Goal: Task Accomplishment & Management: Use online tool/utility

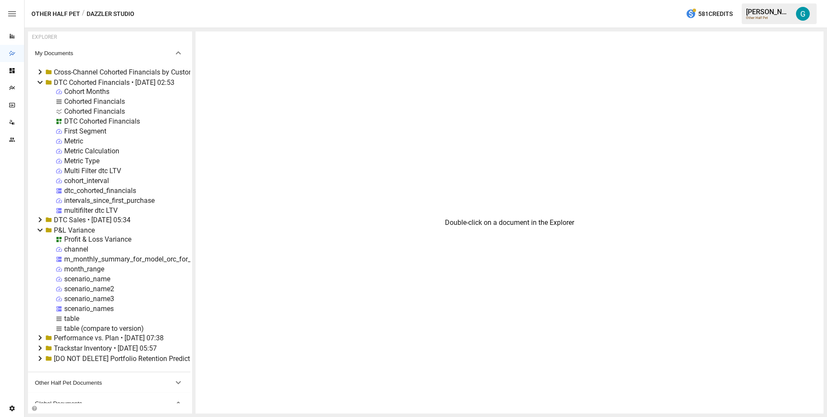
click at [96, 108] on div "Cohorted Financials" at bounding box center [94, 111] width 61 height 8
select select "**********"
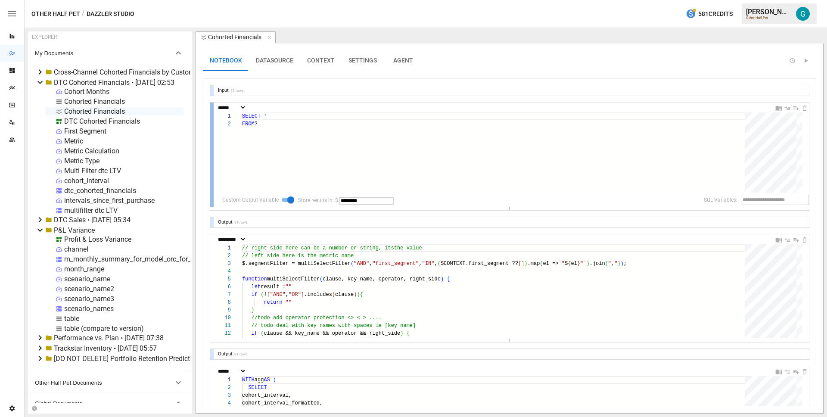
click at [212, 127] on div at bounding box center [211, 154] width 3 height 104
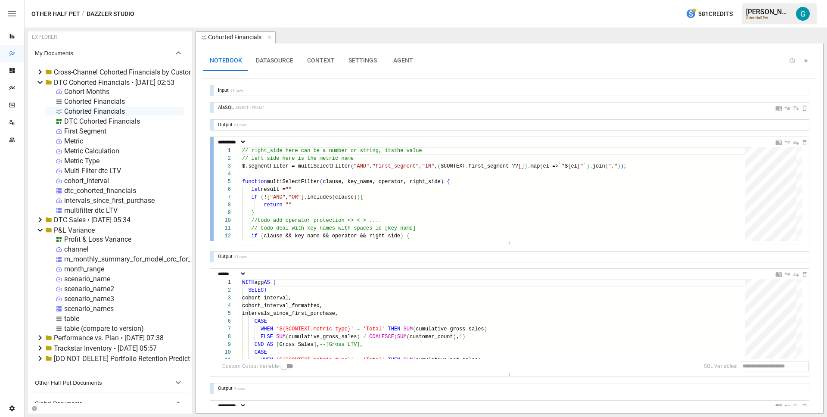
click at [211, 185] on div at bounding box center [211, 189] width 3 height 104
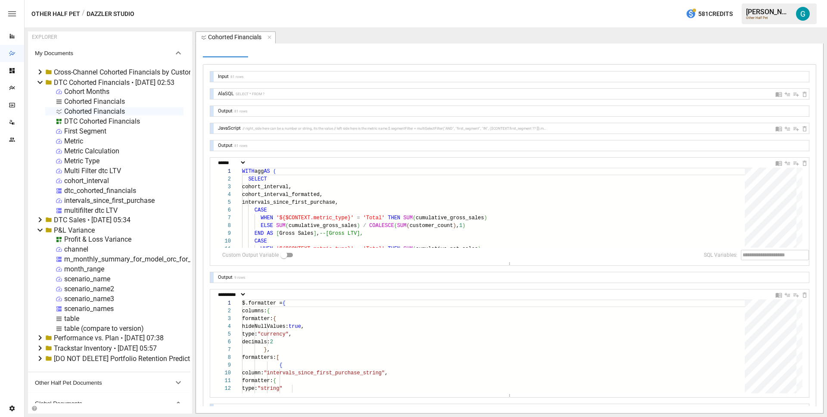
scroll to position [34, 0]
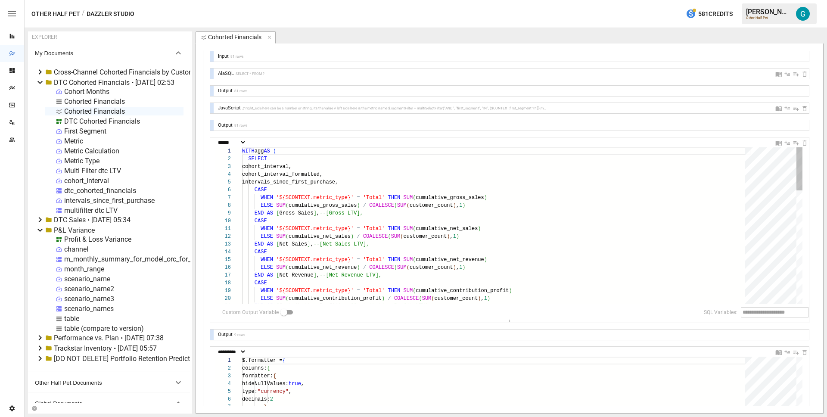
drag, startPoint x: 516, startPoint y: 243, endPoint x: 513, endPoint y: 331, distance: 88.3
click at [513, 331] on div "**********" at bounding box center [509, 261] width 599 height 420
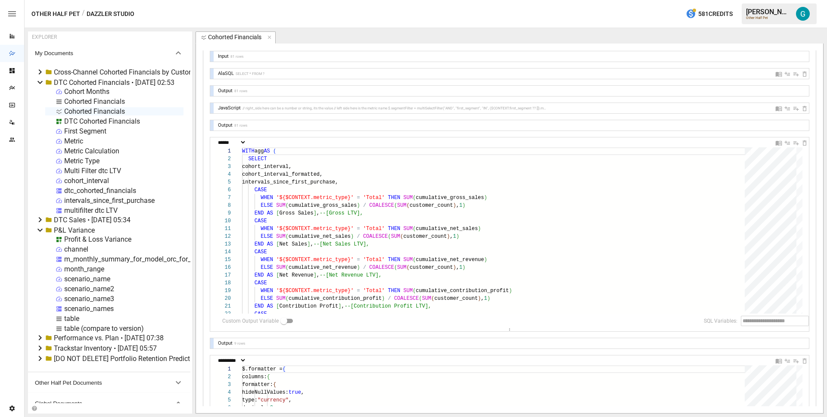
click at [212, 105] on div at bounding box center [211, 108] width 3 height 10
select select "**********"
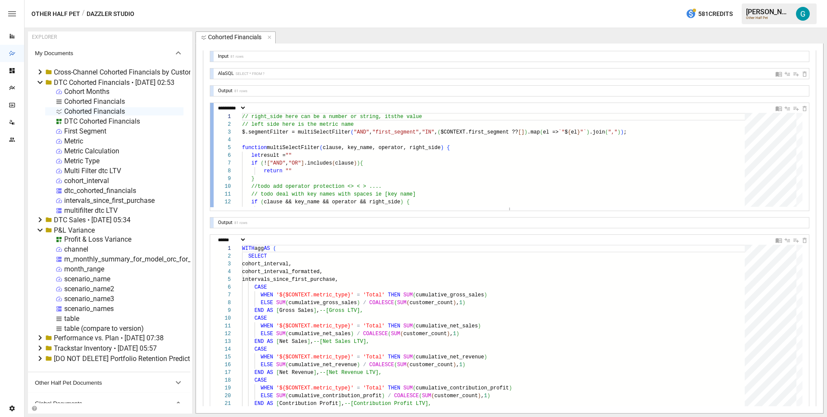
click at [212, 105] on div at bounding box center [211, 155] width 3 height 104
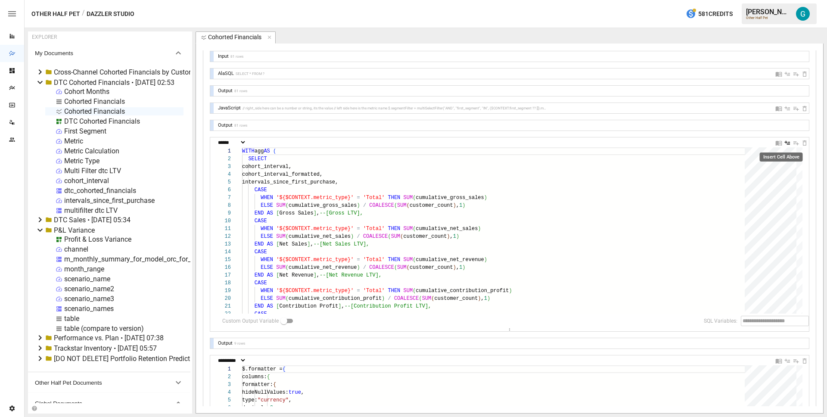
click at [784, 141] on icon "Insert Cell Above" at bounding box center [787, 143] width 7 height 7
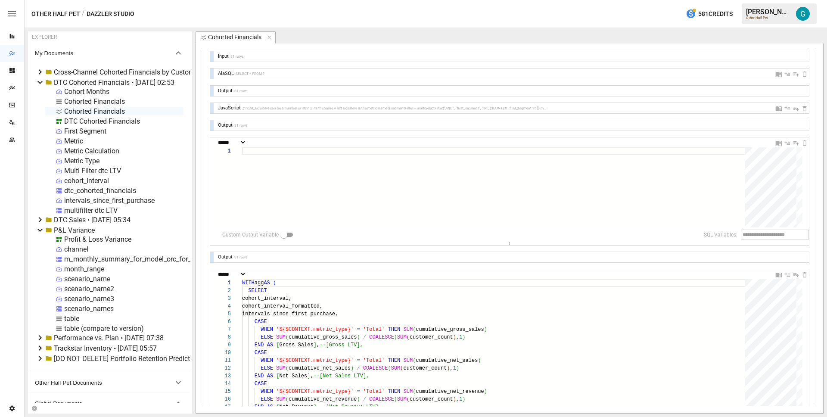
click at [432, 180] on div at bounding box center [496, 187] width 509 height 80
click at [242, 141] on select "**********" at bounding box center [231, 143] width 30 height 6
select select "**********"
click at [379, 203] on div at bounding box center [496, 194] width 509 height 94
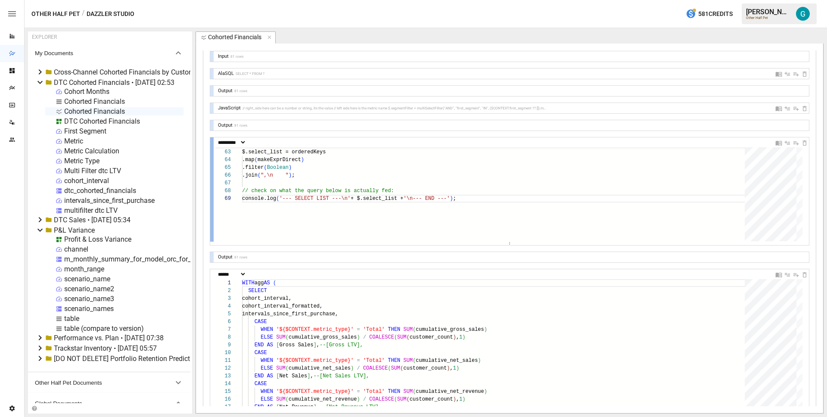
type textarea "**********"
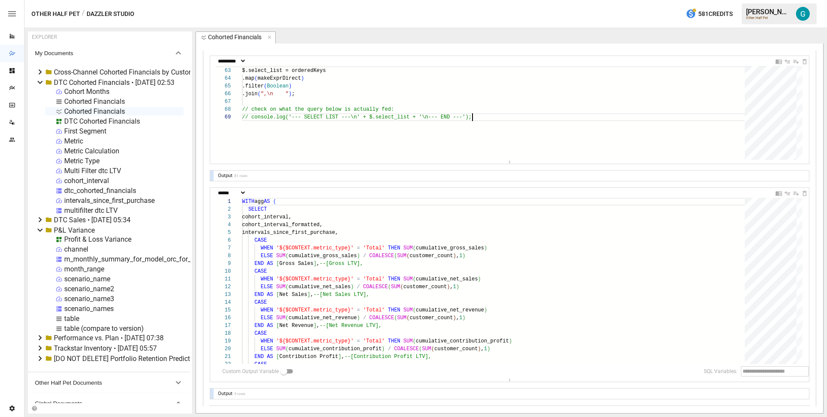
scroll to position [143, 0]
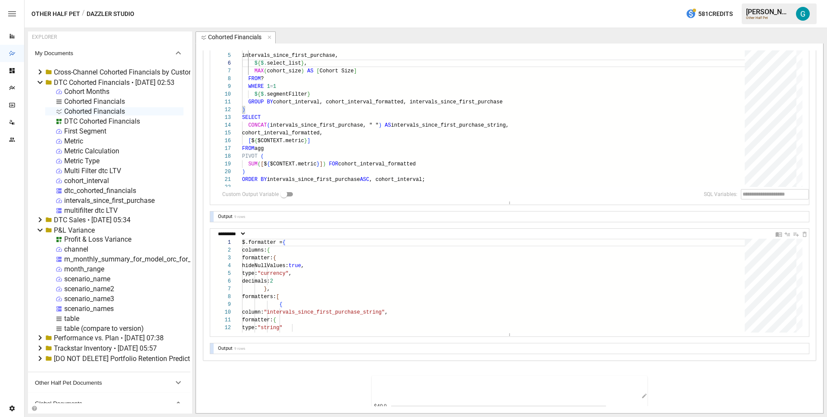
scroll to position [269, 0]
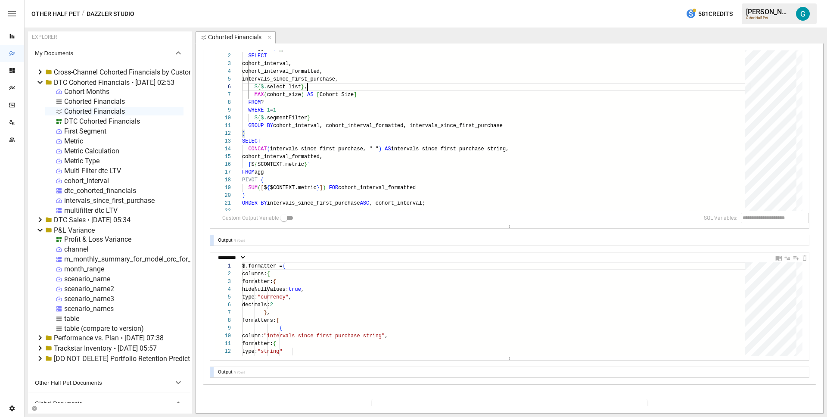
click at [211, 241] on div at bounding box center [211, 240] width 3 height 10
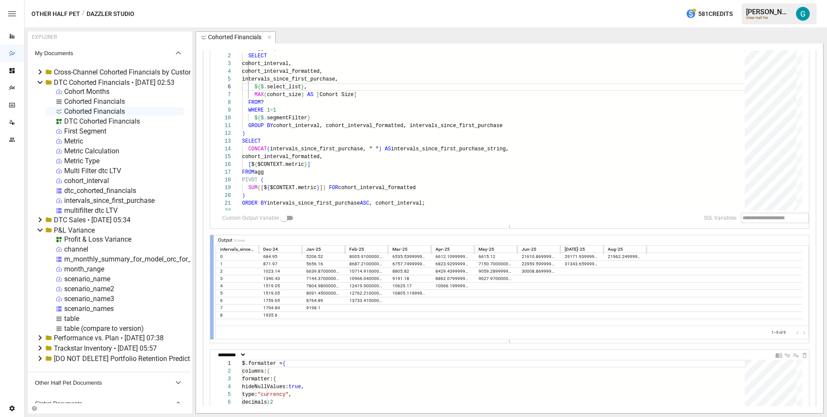
click at [211, 241] on div at bounding box center [211, 287] width 3 height 104
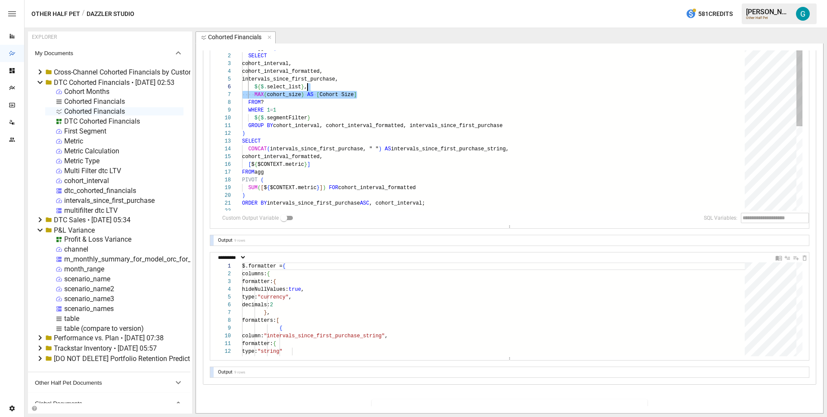
drag, startPoint x: 395, startPoint y: 92, endPoint x: 345, endPoint y: 85, distance: 50.5
click at [345, 85] on div "CONCAT ( intervals_since_first_purchase, " " ) AS intervals_since_first_purchas…" at bounding box center [496, 212] width 509 height 337
type textarea "**********"
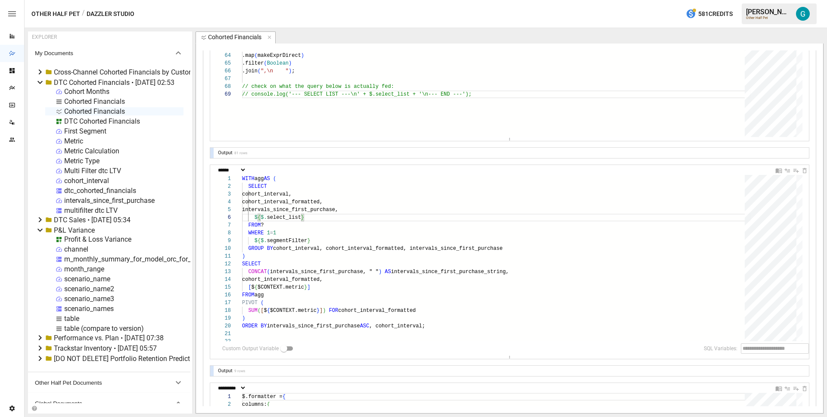
scroll to position [0, 0]
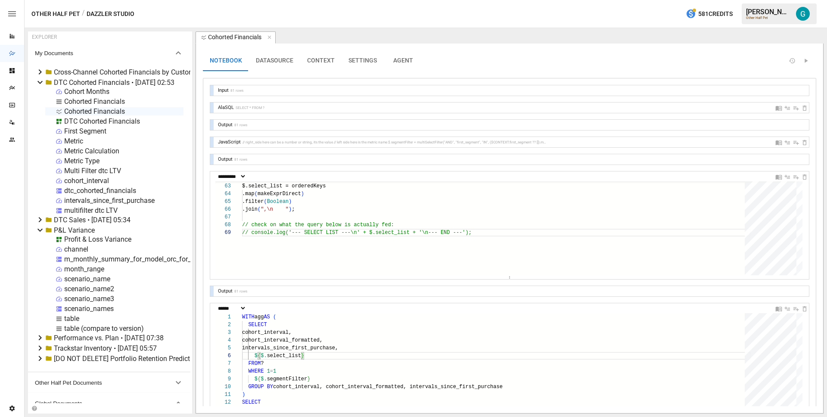
click at [322, 62] on button "CONTEXT" at bounding box center [320, 60] width 41 height 21
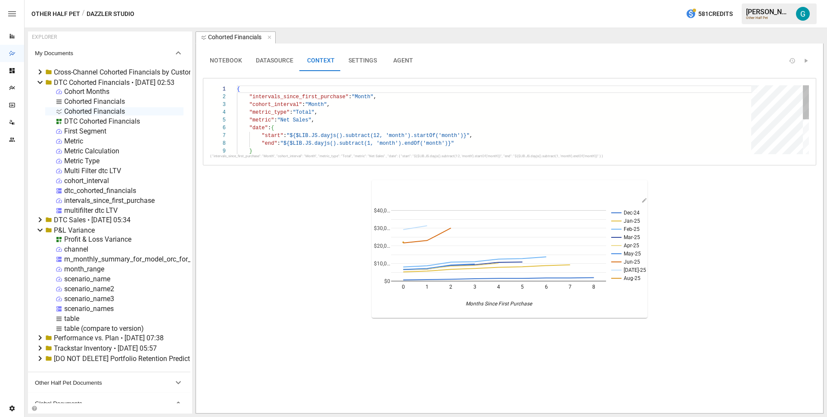
click at [346, 119] on div "{ "intervals_since_first_purchase" : "Month" , "cohort_interval" : "Month" , "m…" at bounding box center [497, 154] width 520 height 139
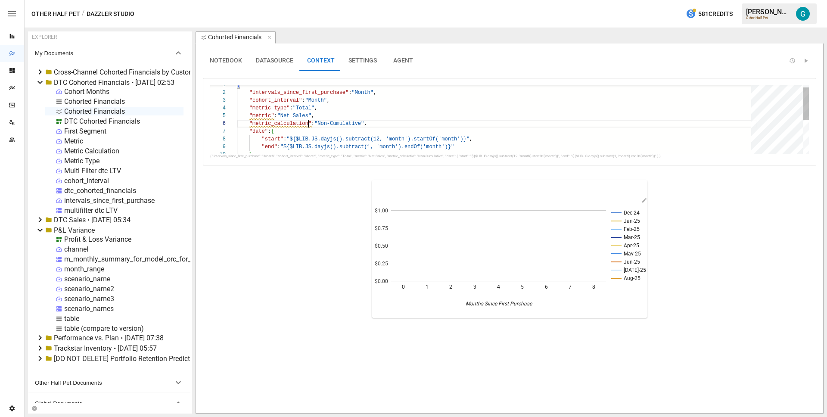
scroll to position [39, 71]
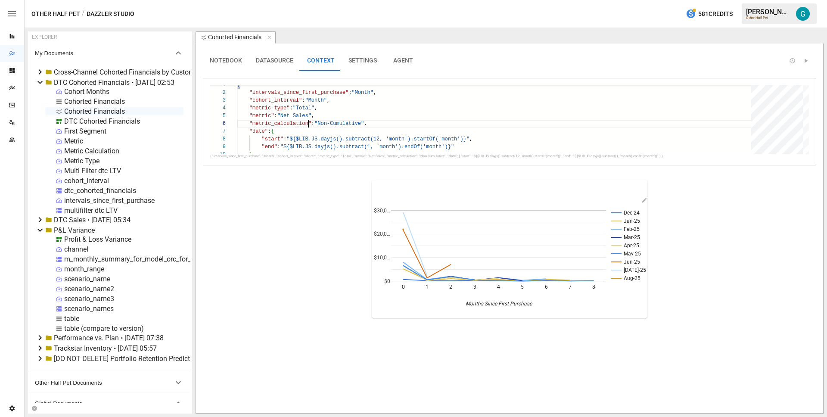
type textarea "**********"
click at [92, 120] on div "DTC Cohorted Financials" at bounding box center [102, 121] width 76 height 8
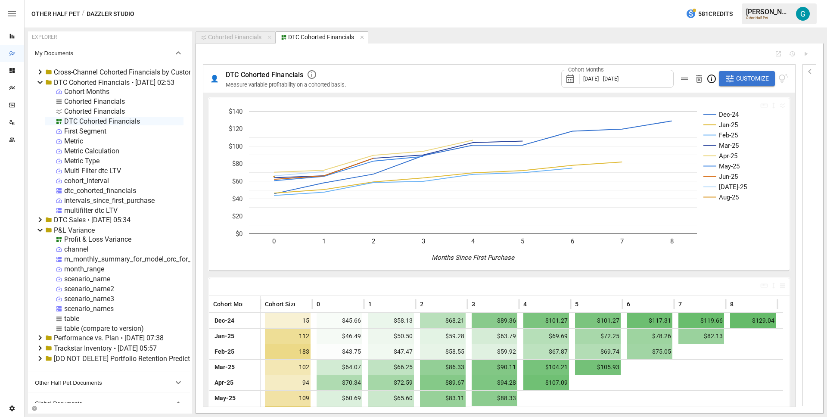
click at [750, 76] on span "Customize" at bounding box center [752, 78] width 33 height 11
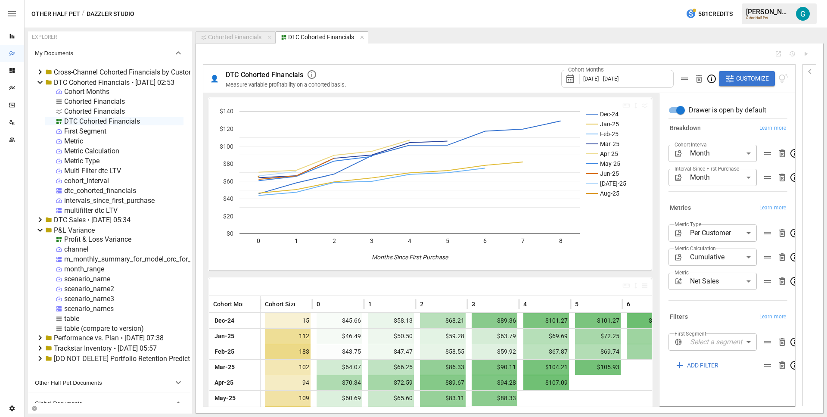
click at [723, 0] on body "Reports Dazzler Studio Dashboards Plans SmartModel ™ Data Sources Team Settings…" at bounding box center [413, 0] width 827 height 0
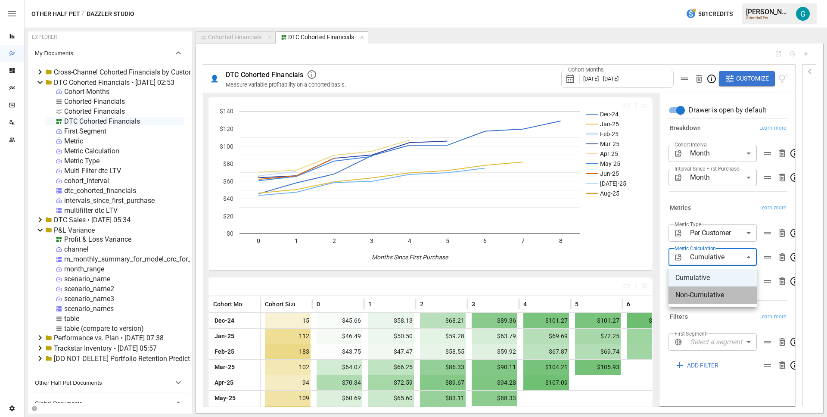
click at [717, 295] on span "Non-Cumulative" at bounding box center [712, 295] width 74 height 10
type input "**********"
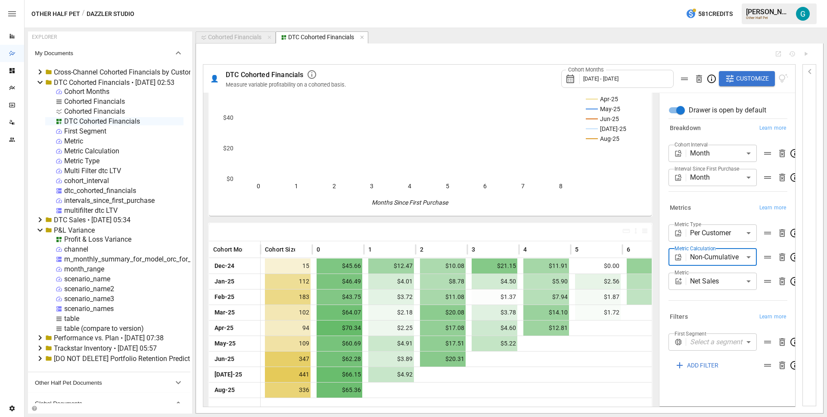
scroll to position [58, 0]
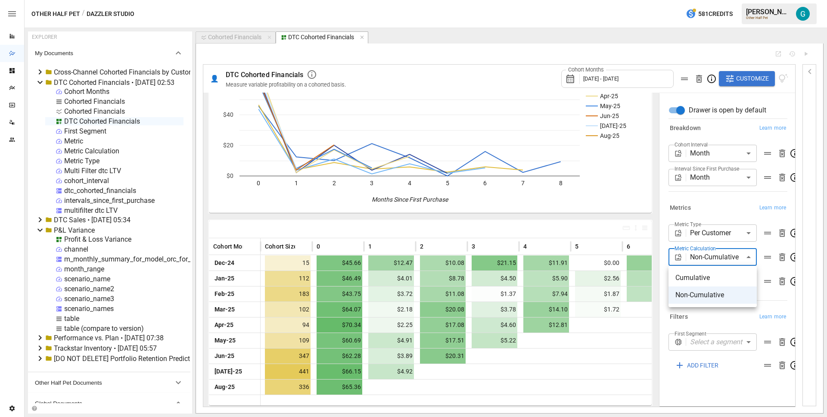
click at [732, 0] on body "Reports Dazzler Studio Dashboards Plans SmartModel ™ Data Sources Team Settings…" at bounding box center [413, 0] width 827 height 0
click at [720, 204] on div at bounding box center [413, 208] width 827 height 417
click at [719, 0] on body "Reports Dazzler Studio Dashboards Plans SmartModel ™ Data Sources Team Settings…" at bounding box center [413, 0] width 827 height 0
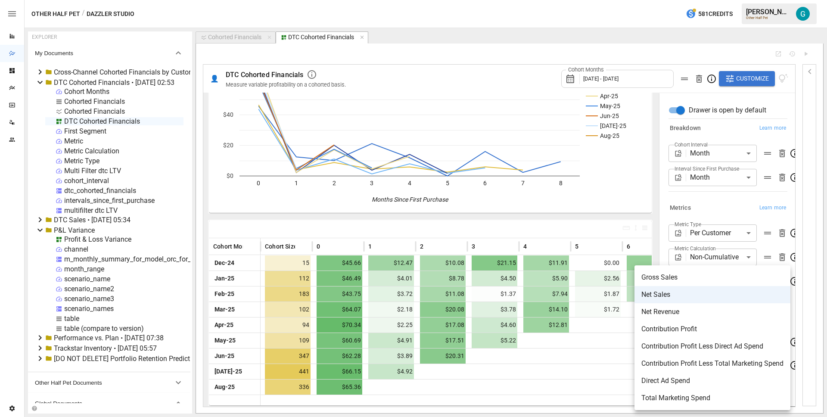
click at [701, 341] on li "Contribution Profit Less Direct Ad Spend" at bounding box center [712, 346] width 156 height 17
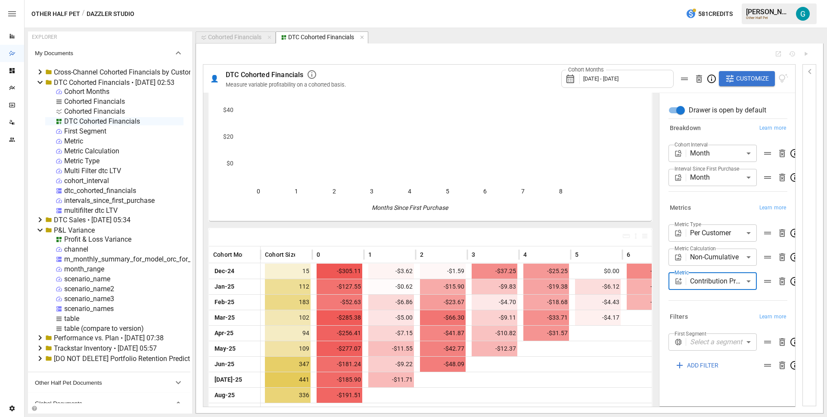
scroll to position [54, 0]
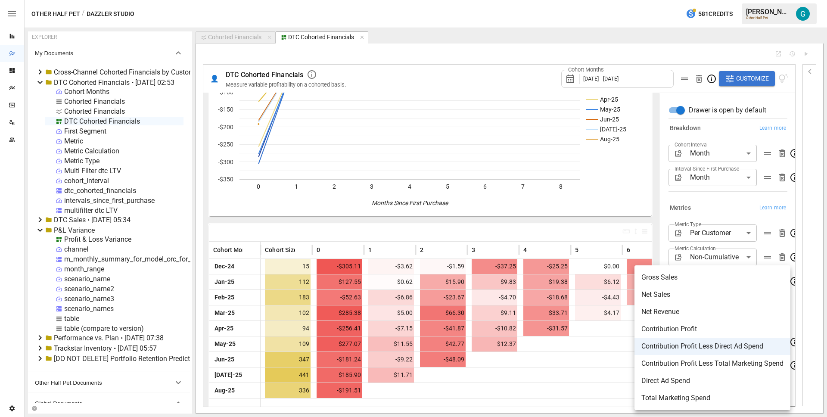
click at [711, 0] on body "Reports Dazzler Studio Dashboards Plans SmartModel ™ Data Sources Team Settings…" at bounding box center [413, 0] width 827 height 0
click at [714, 361] on span "Contribution Profit Less Total Marketing Spend" at bounding box center [712, 363] width 142 height 10
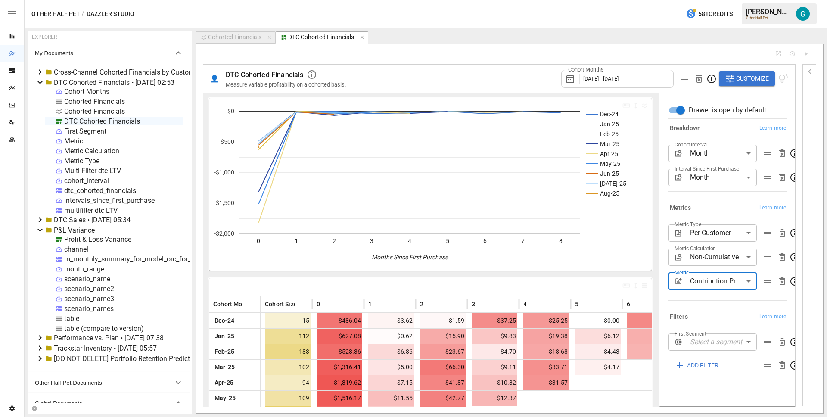
click at [712, 0] on body "Reports Dazzler Studio Dashboards Plans SmartModel ™ Data Sources Team Settings…" at bounding box center [413, 0] width 827 height 0
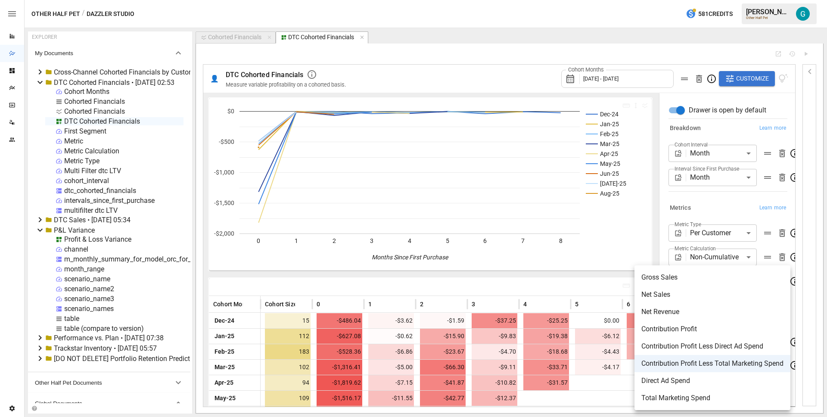
click at [706, 388] on li "Direct Ad Spend" at bounding box center [712, 380] width 156 height 17
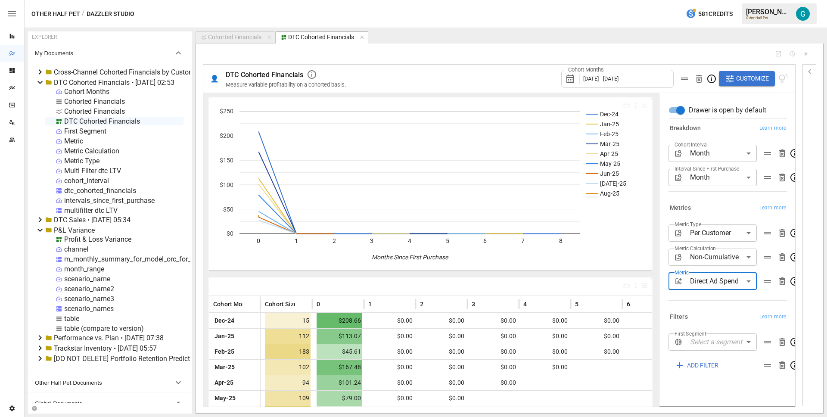
click at [738, 0] on body "Reports Dazzler Studio Dashboards Plans SmartModel ™ Data Sources Team Settings…" at bounding box center [413, 0] width 827 height 0
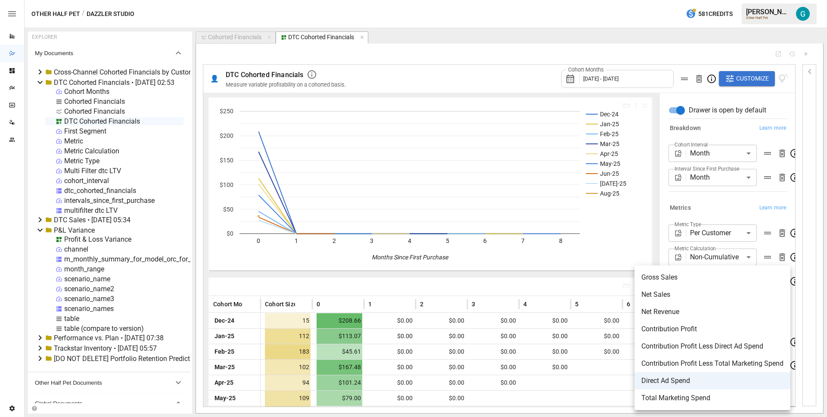
click at [718, 394] on span "Total Marketing Spend" at bounding box center [712, 398] width 142 height 10
type input "**********"
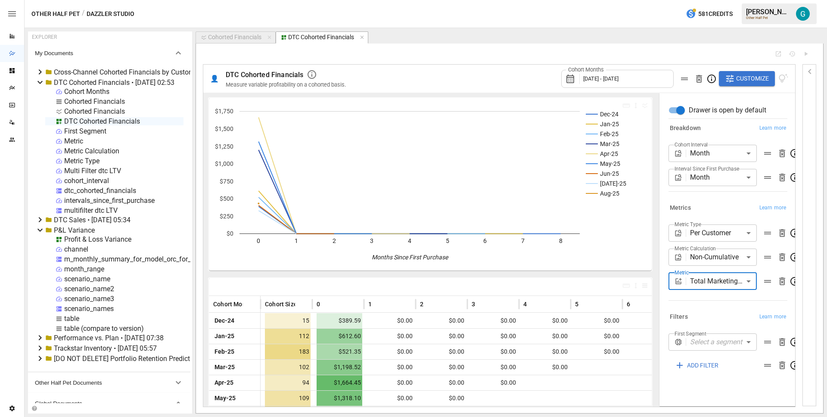
click at [726, 0] on body "Reports Dazzler Studio Dashboards Plans SmartModel ™ Data Sources Team Settings…" at bounding box center [413, 0] width 827 height 0
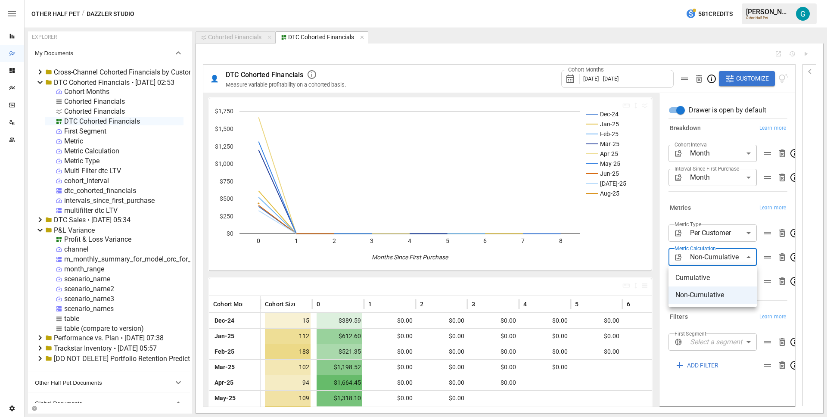
click at [722, 272] on li "Cumulative" at bounding box center [712, 277] width 88 height 17
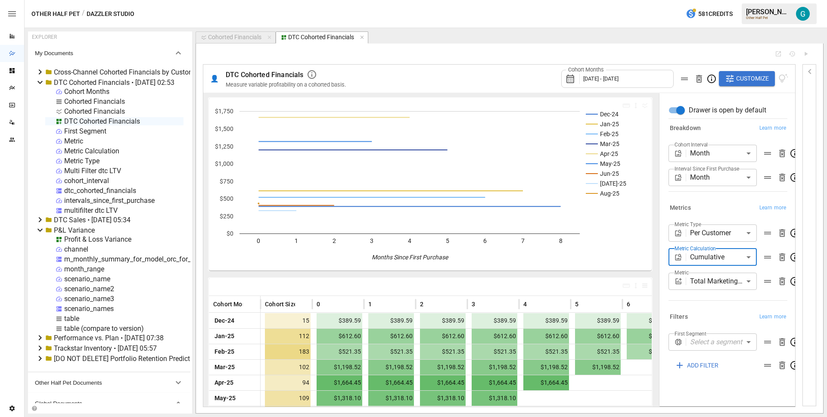
click at [723, 0] on body "Reports Dazzler Studio Dashboards Plans SmartModel ™ Data Sources Team Settings…" at bounding box center [413, 0] width 827 height 0
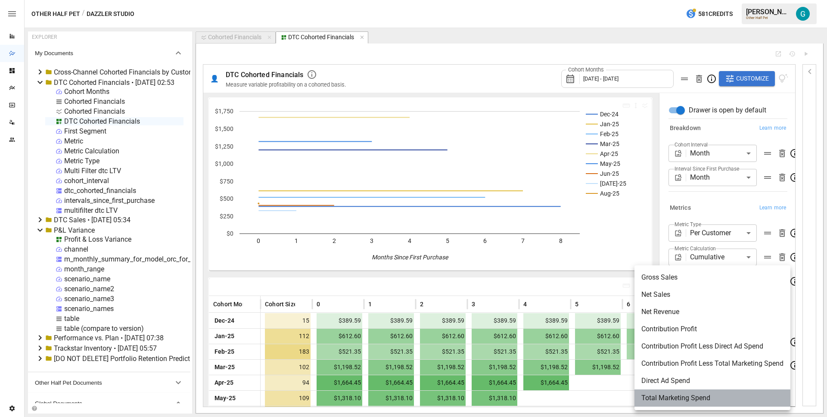
click at [702, 397] on span "Total Marketing Spend" at bounding box center [712, 398] width 142 height 10
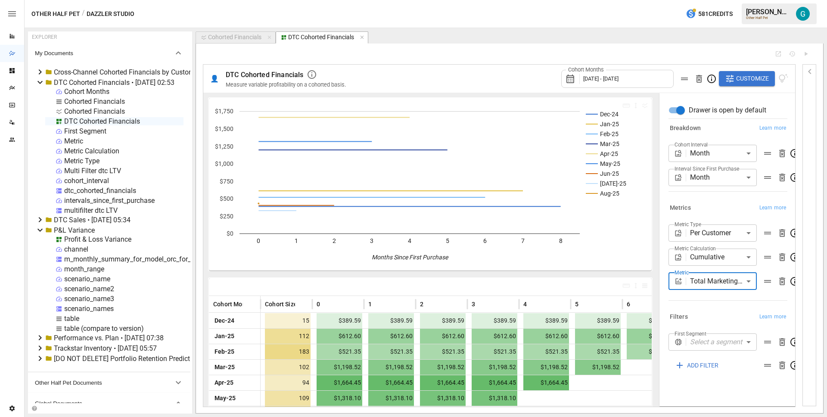
click at [714, 0] on body "Reports Dazzler Studio Dashboards Plans SmartModel ™ Data Sources Team Settings…" at bounding box center [413, 0] width 827 height 0
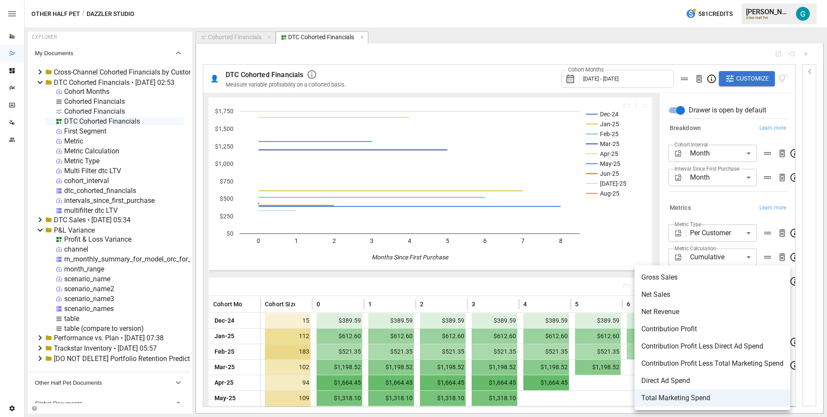
click at [718, 248] on div at bounding box center [413, 208] width 827 height 417
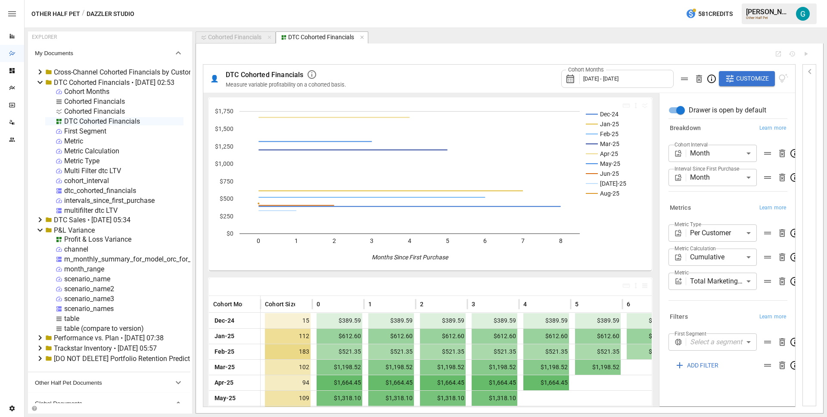
click at [718, 0] on body "Reports Dazzler Studio Dashboards Plans SmartModel ™ Data Sources Team Settings…" at bounding box center [413, 0] width 827 height 0
click at [718, 291] on span "Non-Cumulative" at bounding box center [712, 295] width 74 height 10
type input "**********"
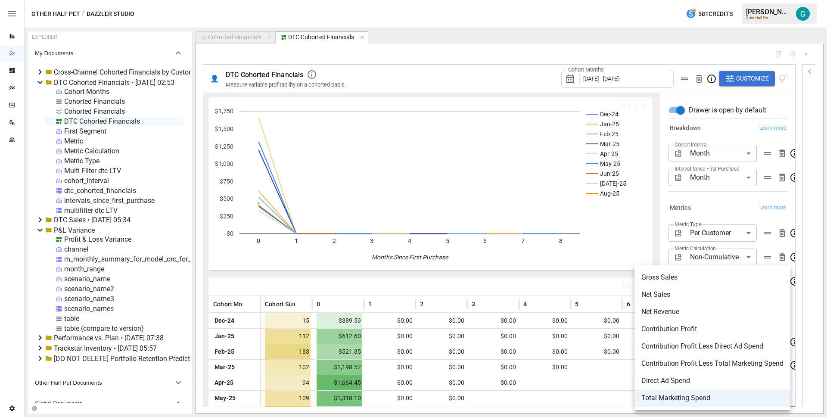
click at [717, 0] on body "Reports Dazzler Studio Dashboards Plans SmartModel ™ Data Sources Team Settings…" at bounding box center [413, 0] width 827 height 0
click at [704, 279] on span "Gross Sales" at bounding box center [712, 277] width 142 height 10
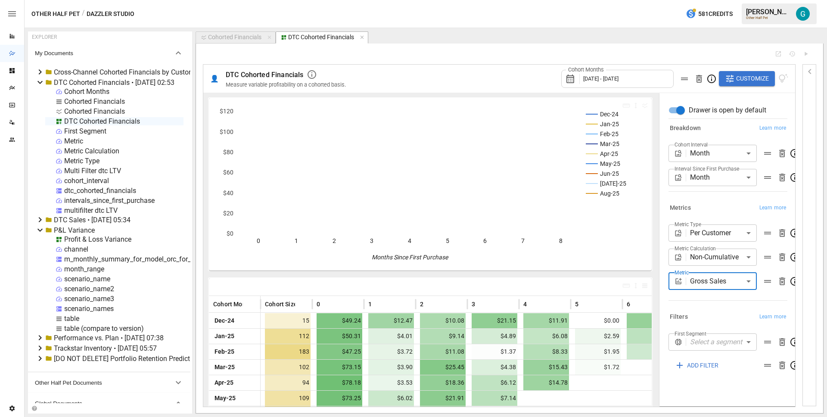
click at [705, 0] on body "Reports Dazzler Studio Dashboards Plans SmartModel ™ Data Sources Team Settings…" at bounding box center [413, 0] width 827 height 0
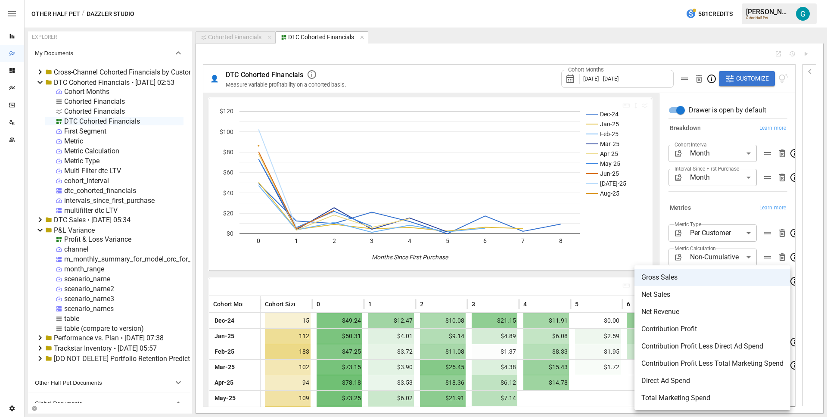
click at [707, 292] on span "Net Sales" at bounding box center [712, 294] width 142 height 10
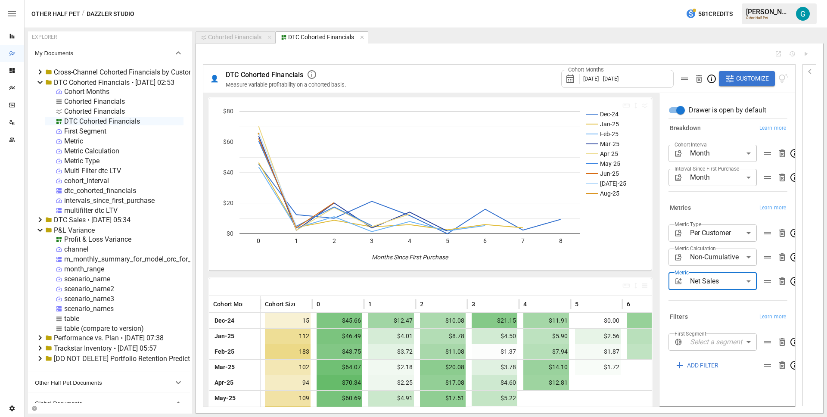
click at [711, 0] on body "Reports Dazzler Studio Dashboards Plans SmartModel ™ Data Sources Team Settings…" at bounding box center [413, 0] width 827 height 0
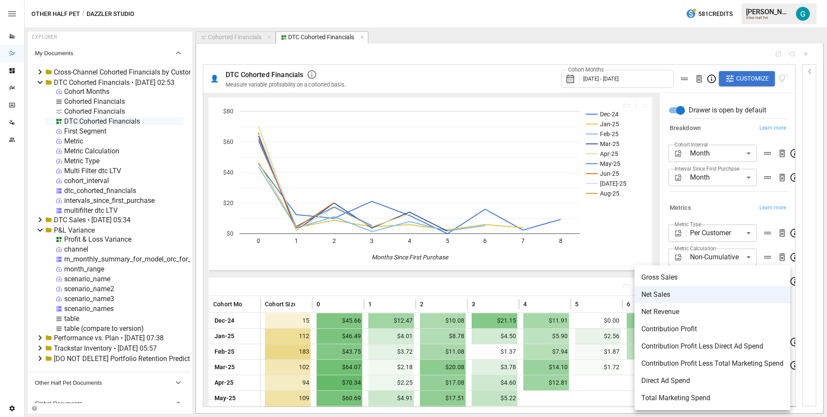
click at [710, 312] on span "Net Revenue" at bounding box center [712, 312] width 142 height 10
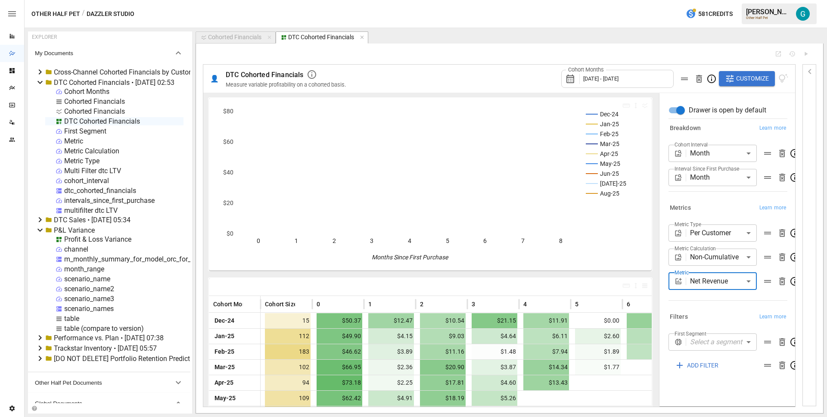
click at [713, 0] on body "Reports Dazzler Studio Dashboards Plans SmartModel ™ Data Sources Team Settings…" at bounding box center [413, 0] width 827 height 0
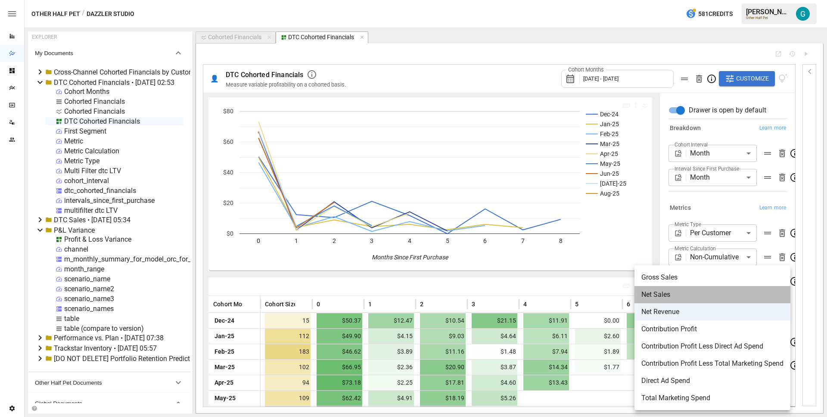
click at [706, 293] on span "Net Sales" at bounding box center [712, 294] width 142 height 10
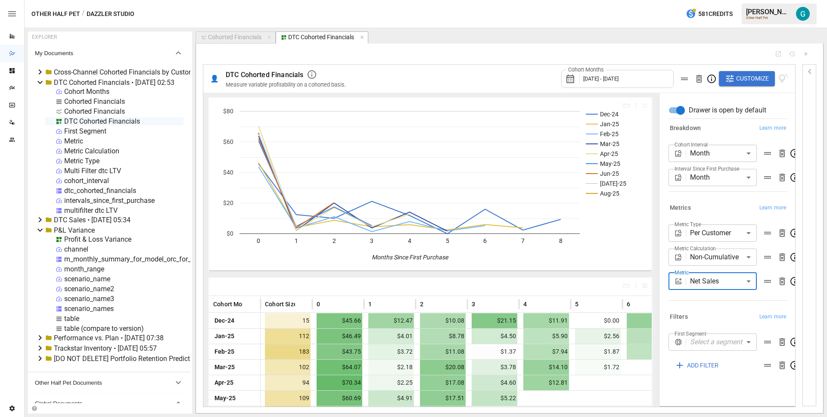
click at [706, 0] on body "Reports Dazzler Studio Dashboards Plans SmartModel ™ Data Sources Team Settings…" at bounding box center [413, 0] width 827 height 0
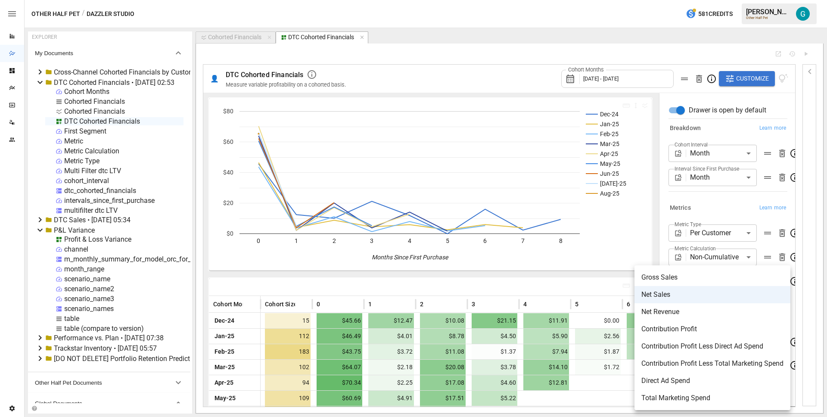
click at [706, 337] on li "Contribution Profit" at bounding box center [712, 328] width 156 height 17
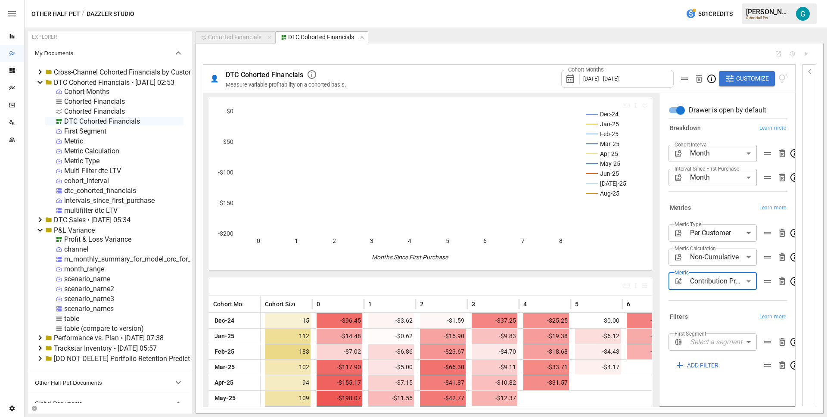
click at [721, 0] on body "Reports Dazzler Studio Dashboards Plans SmartModel ™ Data Sources Team Settings…" at bounding box center [413, 0] width 827 height 0
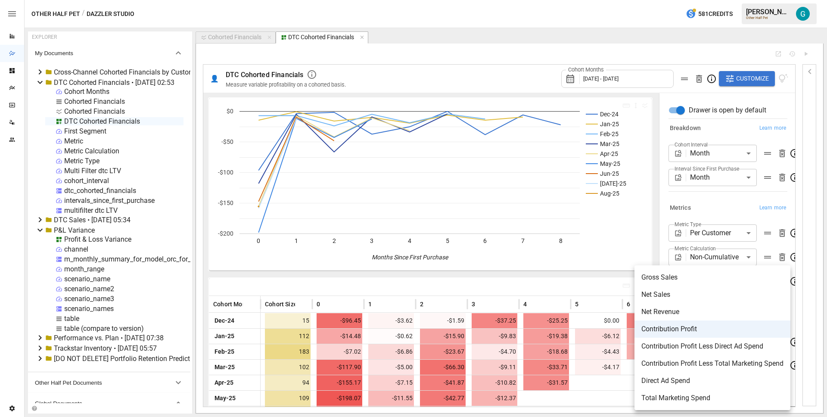
click at [716, 343] on span "Contribution Profit Less Direct Ad Spend" at bounding box center [712, 346] width 142 height 10
type input "**********"
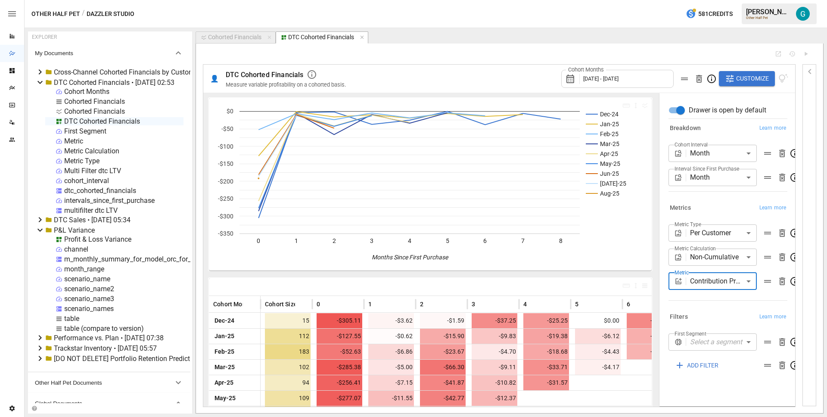
click at [718, 0] on body "Reports Dazzler Studio Dashboards Plans SmartModel ™ Data Sources Team Settings…" at bounding box center [413, 0] width 827 height 0
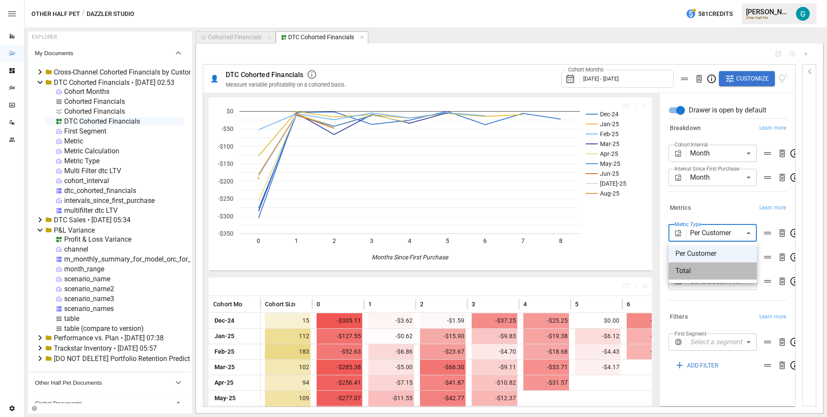
click at [715, 274] on span "Total" at bounding box center [712, 271] width 74 height 10
type input "*****"
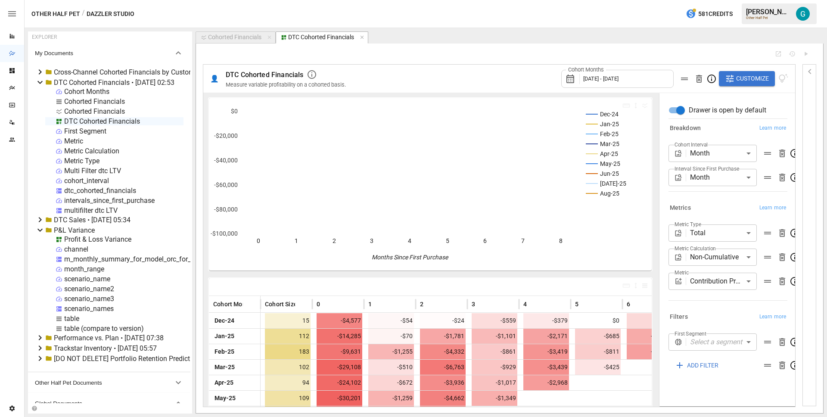
click at [717, 290] on div "**********" at bounding box center [726, 259] width 122 height 76
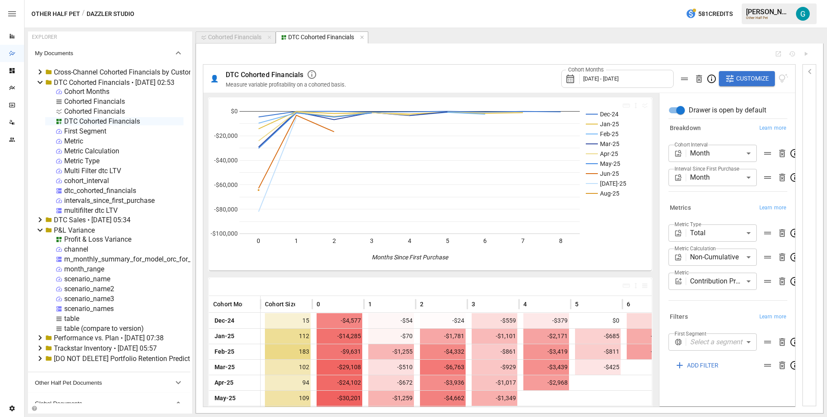
click at [715, 0] on body "Reports Dazzler Studio Dashboards Plans SmartModel ™ Data Sources Team Settings…" at bounding box center [413, 0] width 827 height 0
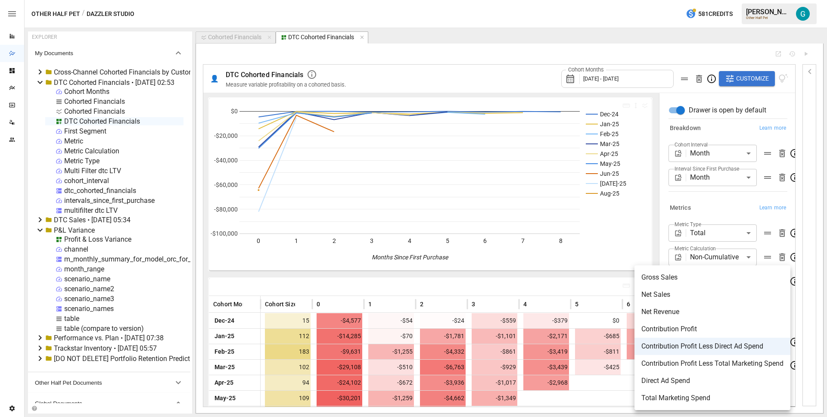
click at [712, 276] on span "Gross Sales" at bounding box center [712, 277] width 142 height 10
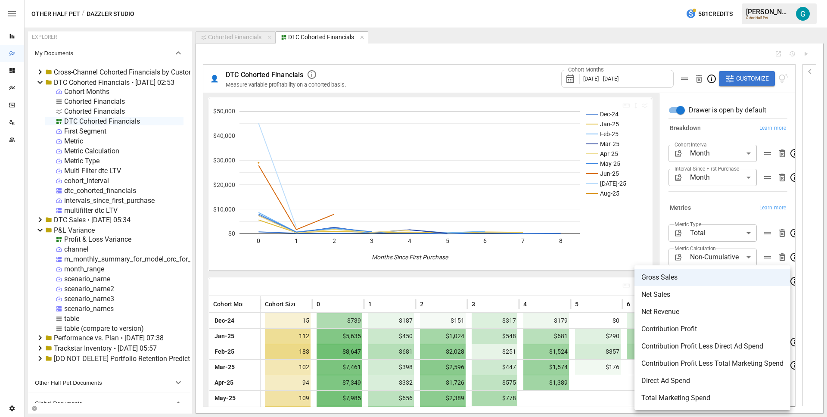
click at [707, 0] on body "Reports Dazzler Studio Dashboards Plans SmartModel ™ Data Sources Team Settings…" at bounding box center [413, 0] width 827 height 0
click at [702, 294] on span "Net Sales" at bounding box center [712, 294] width 142 height 10
type input "*********"
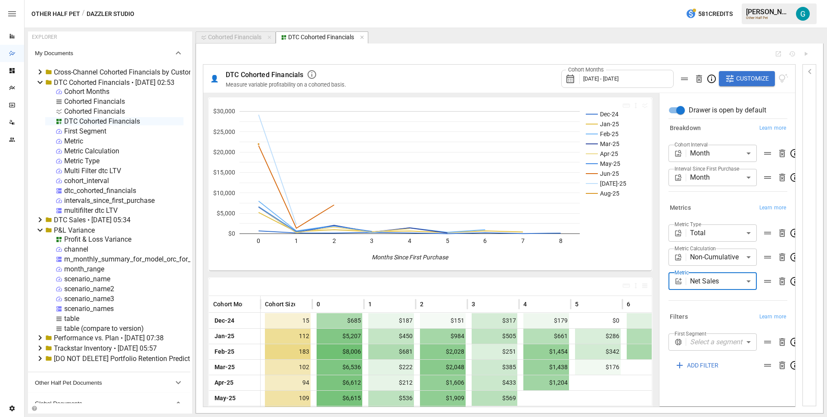
click at [666, 196] on div "Breakdown Learn more Cohort Interval Month ***** ​ Interval Since First Purchas…" at bounding box center [726, 159] width 122 height 80
click at [111, 121] on div "DTC Cohorted Financials" at bounding box center [102, 121] width 76 height 8
click at [148, 187] on li "Publish Globally" at bounding box center [153, 186] width 97 height 17
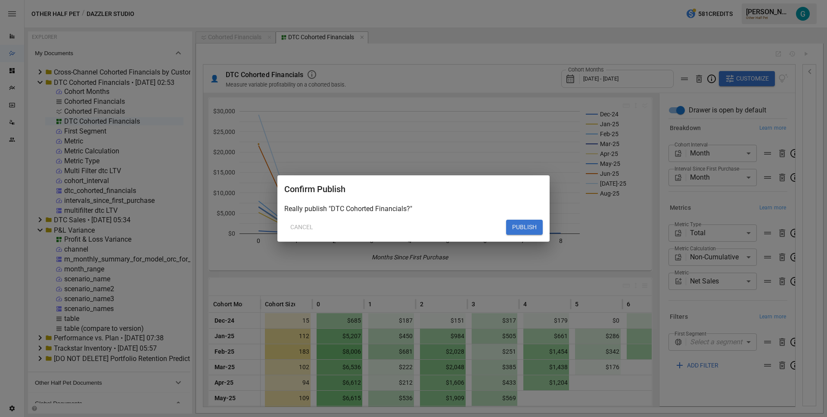
click at [312, 228] on button "Cancel" at bounding box center [301, 228] width 35 height 16
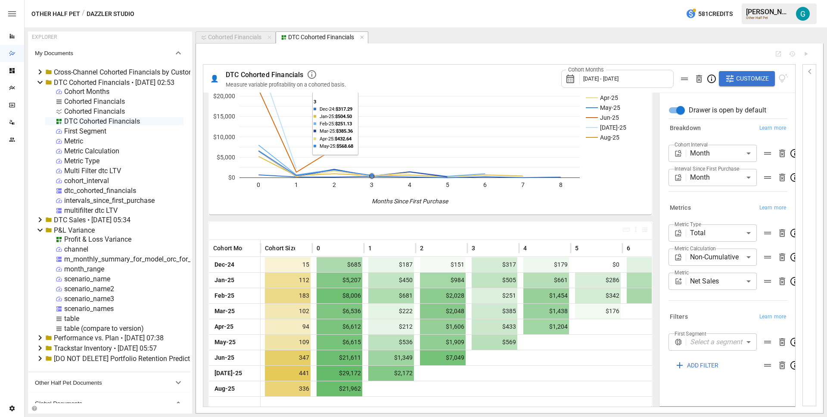
scroll to position [58, 0]
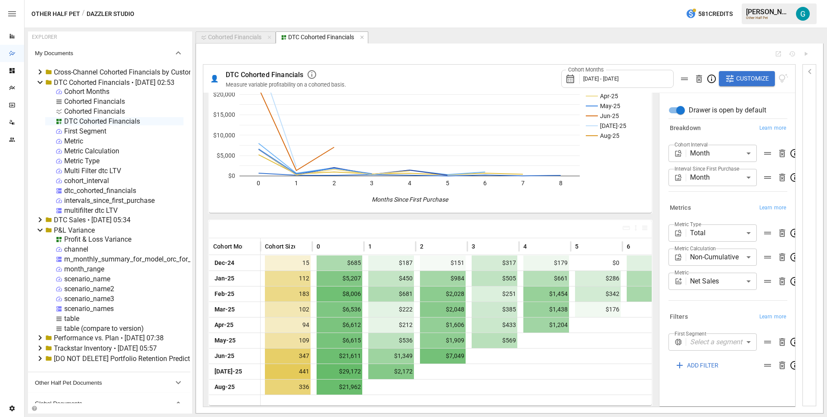
click at [722, 0] on body "Reports Dazzler Studio Dashboards Plans SmartModel ™ Data Sources Team Settings…" at bounding box center [413, 0] width 827 height 0
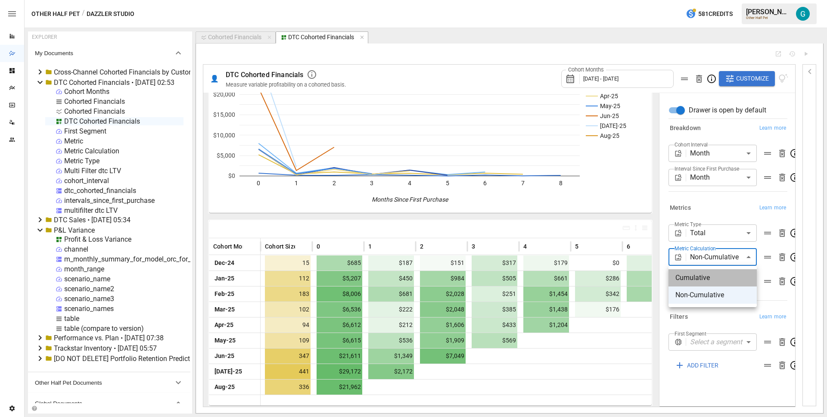
click at [711, 272] on li "Cumulative" at bounding box center [712, 277] width 88 height 17
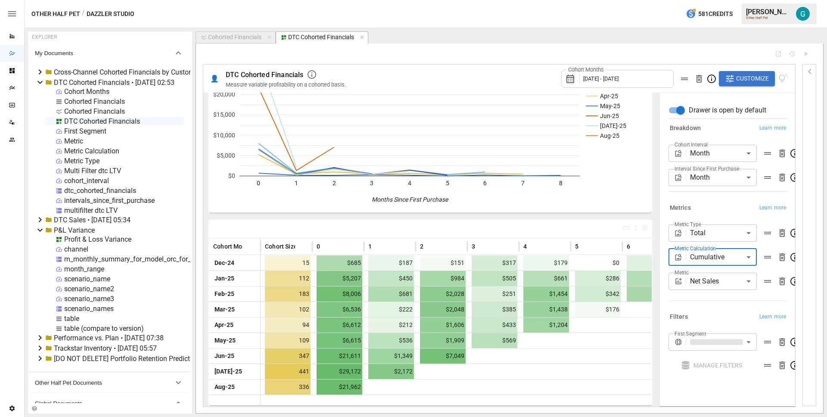
scroll to position [54, 0]
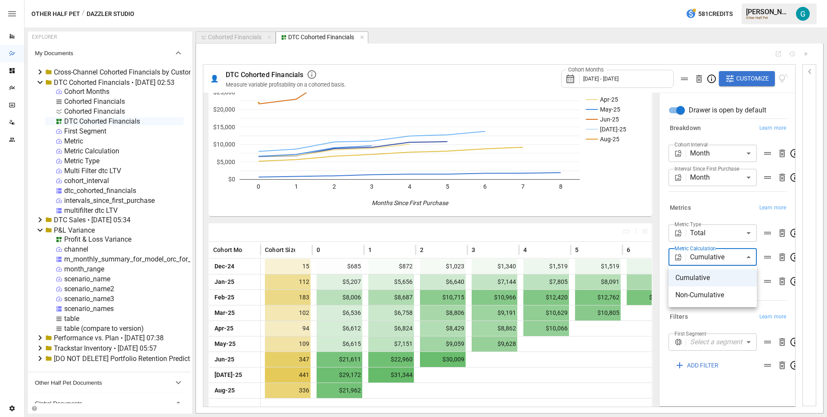
click at [713, 0] on body "Reports Dazzler Studio Dashboards Plans SmartModel ™ Data Sources Team Settings…" at bounding box center [413, 0] width 827 height 0
click at [721, 297] on span "Non-Cumulative" at bounding box center [712, 295] width 74 height 10
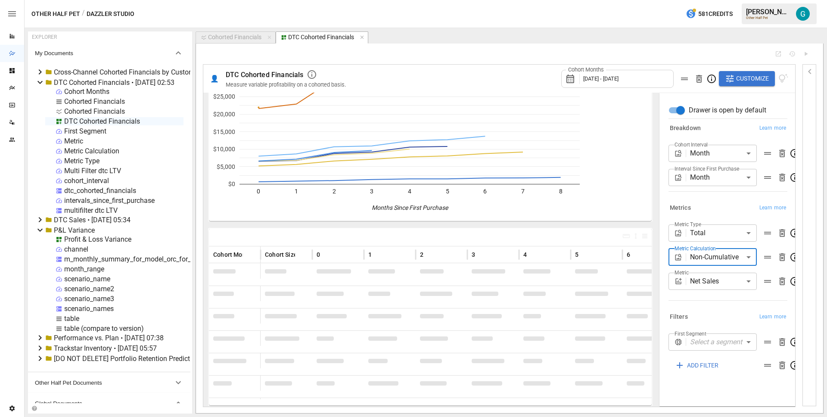
scroll to position [54, 0]
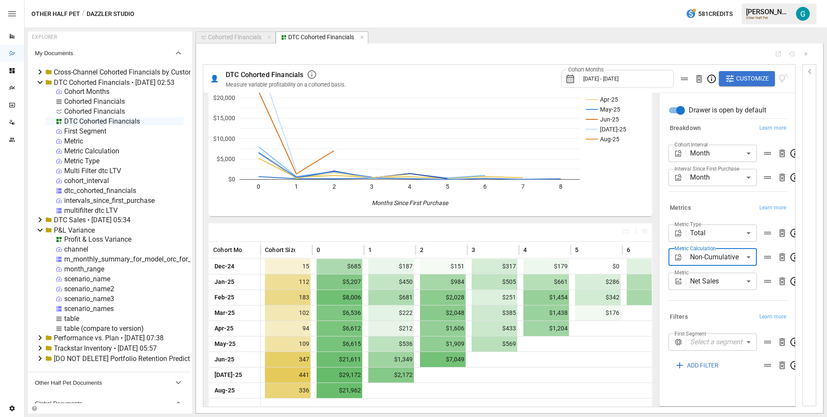
click at [710, 0] on body "Reports Dazzler Studio Dashboards Plans SmartModel ™ Data Sources Team Settings…" at bounding box center [413, 0] width 827 height 0
click at [710, 276] on span "Cumulative" at bounding box center [712, 278] width 74 height 10
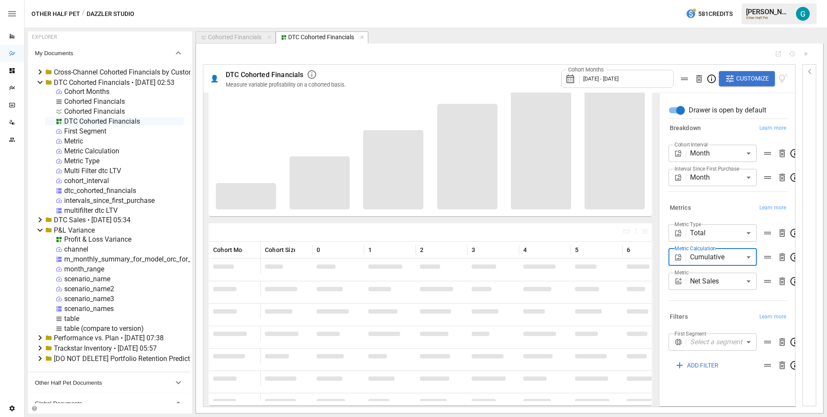
scroll to position [54, 0]
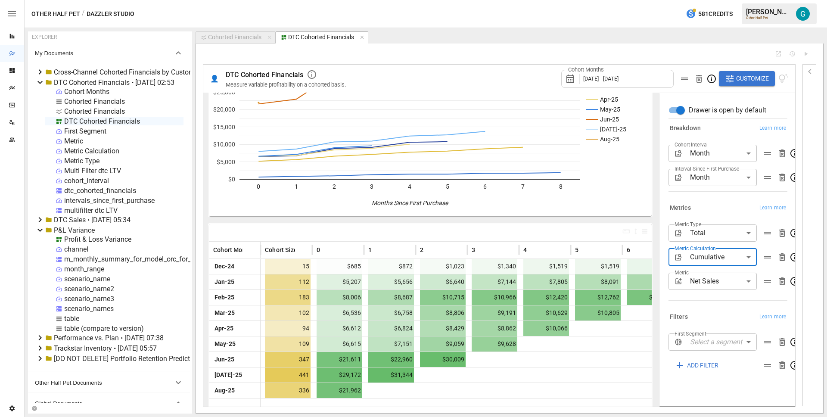
click at [710, 0] on body "Reports Dazzler Studio Dashboards Plans SmartModel ™ Data Sources Team Settings…" at bounding box center [413, 0] width 827 height 0
click at [710, 293] on span "Non-Cumulative" at bounding box center [712, 295] width 74 height 10
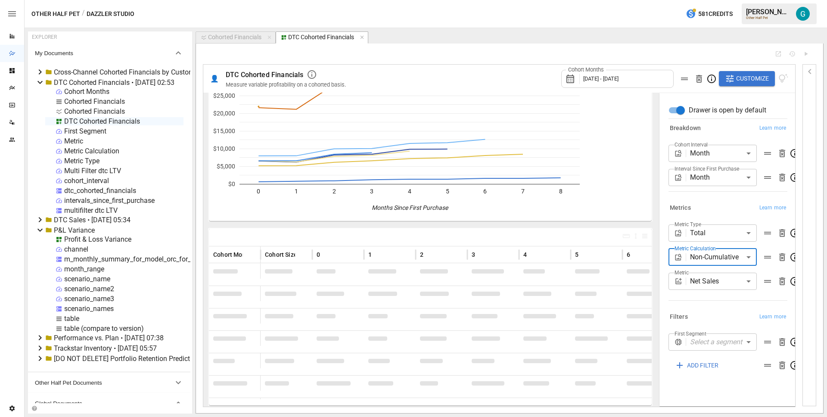
scroll to position [54, 0]
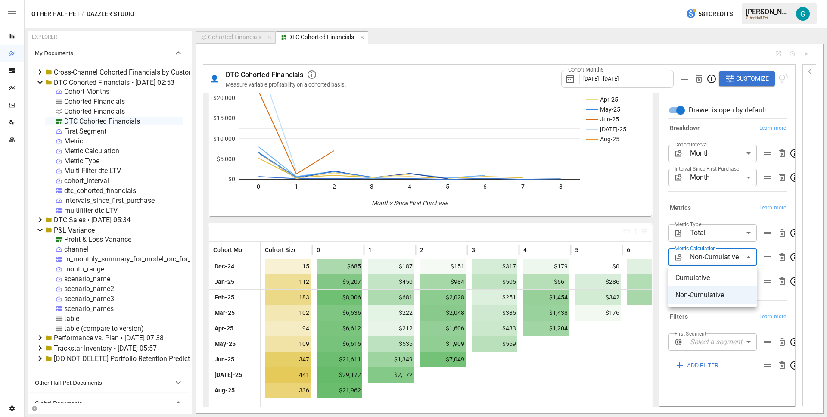
click at [707, 0] on body "Reports Dazzler Studio Dashboards Plans SmartModel ™ Data Sources Team Settings…" at bounding box center [413, 0] width 827 height 0
click at [705, 279] on span "Cumulative" at bounding box center [712, 278] width 74 height 10
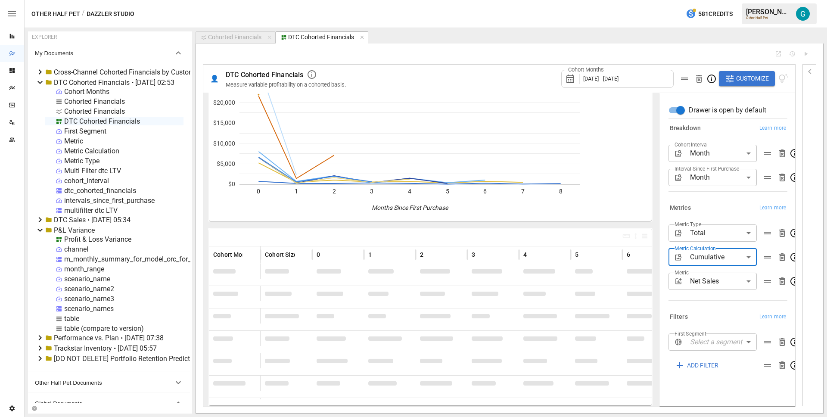
scroll to position [54, 0]
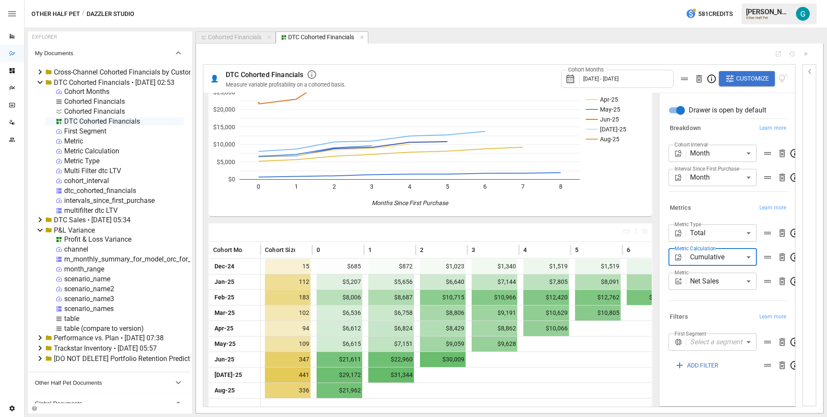
click at [709, 0] on body "Reports Dazzler Studio Dashboards Plans SmartModel ™ Data Sources Team Settings…" at bounding box center [413, 0] width 827 height 0
click at [711, 292] on span "Non-Cumulative" at bounding box center [712, 295] width 74 height 10
type input "**********"
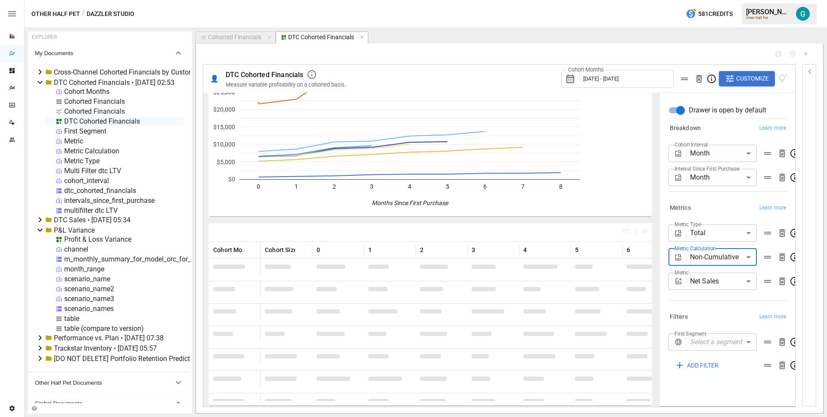
scroll to position [54, 0]
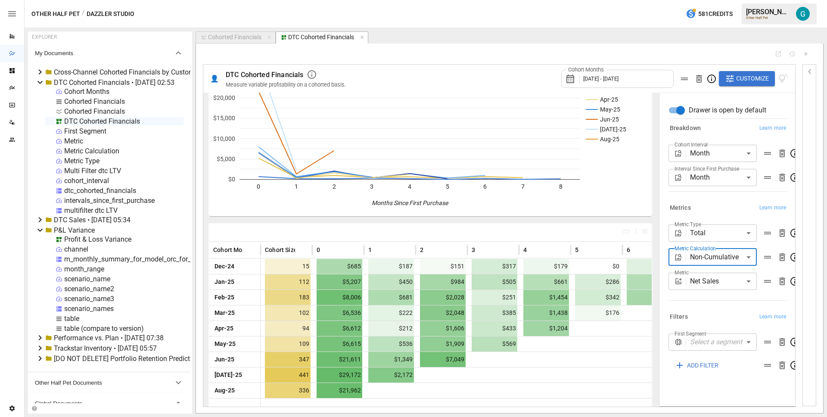
click at [711, 0] on body "Reports Dazzler Studio Dashboards Plans SmartModel ™ Data Sources Team Settings…" at bounding box center [413, 0] width 827 height 0
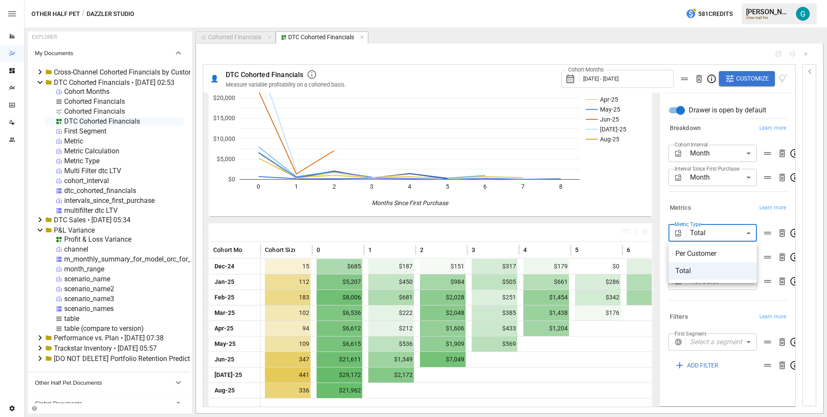
click at [710, 257] on span "Per Customer" at bounding box center [712, 253] width 74 height 10
type input "**********"
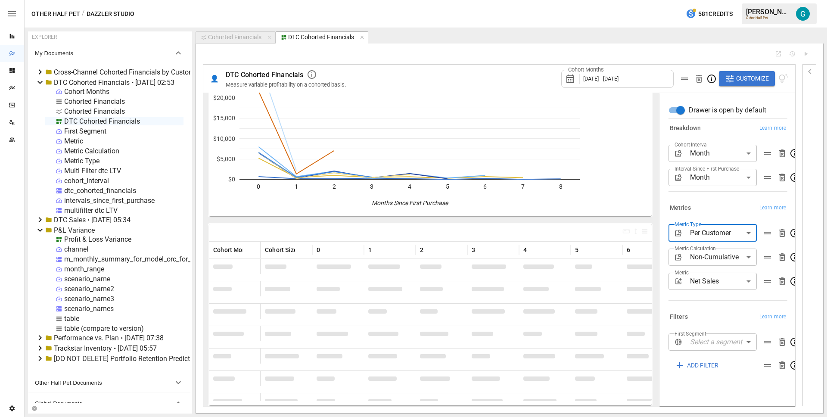
scroll to position [54, 0]
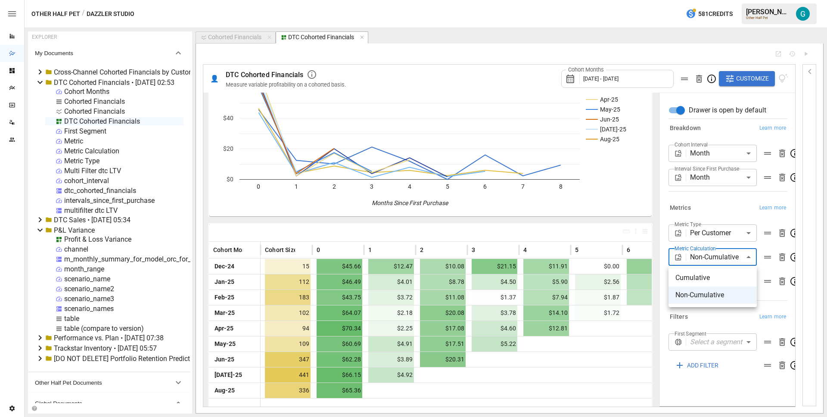
click at [710, 0] on body "Reports Dazzler Studio Dashboards Plans SmartModel ™ Data Sources Team Settings…" at bounding box center [413, 0] width 827 height 0
click at [710, 273] on span "Cumulative" at bounding box center [712, 278] width 74 height 10
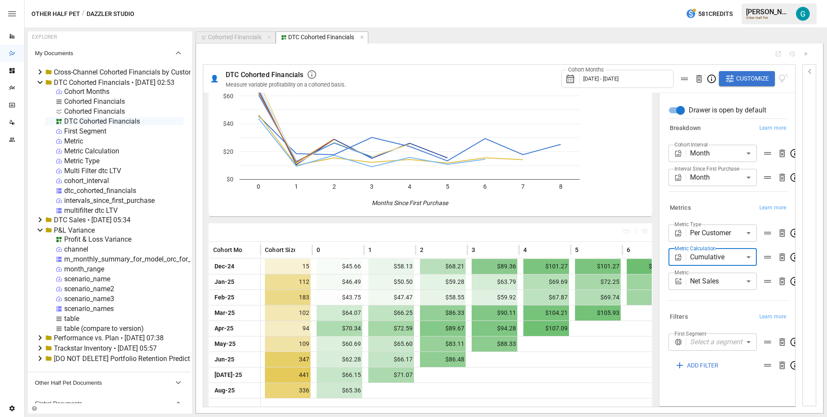
scroll to position [54, 0]
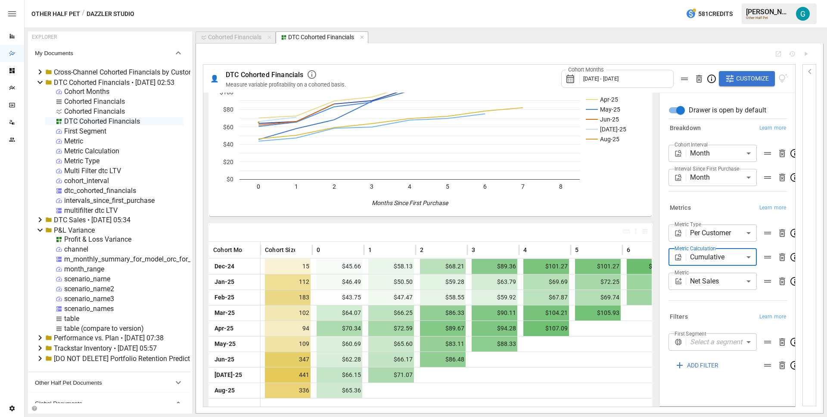
click at [701, 0] on body "Reports Dazzler Studio Dashboards Plans SmartModel ™ Data Sources Team Settings…" at bounding box center [413, 0] width 827 height 0
click at [704, 294] on span "Non-Cumulative" at bounding box center [712, 295] width 74 height 10
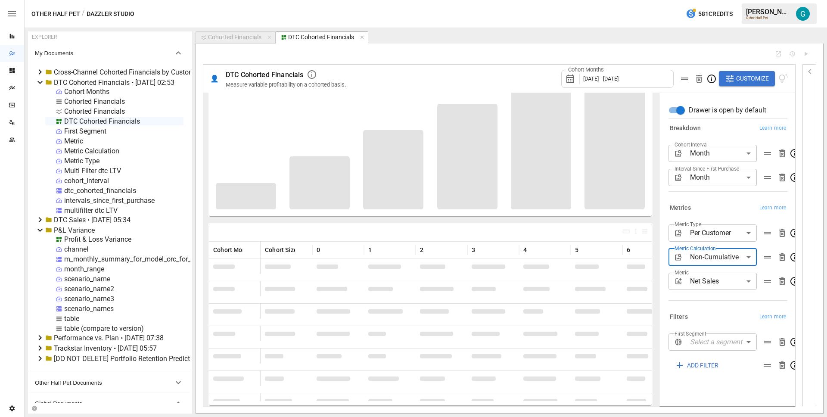
scroll to position [54, 0]
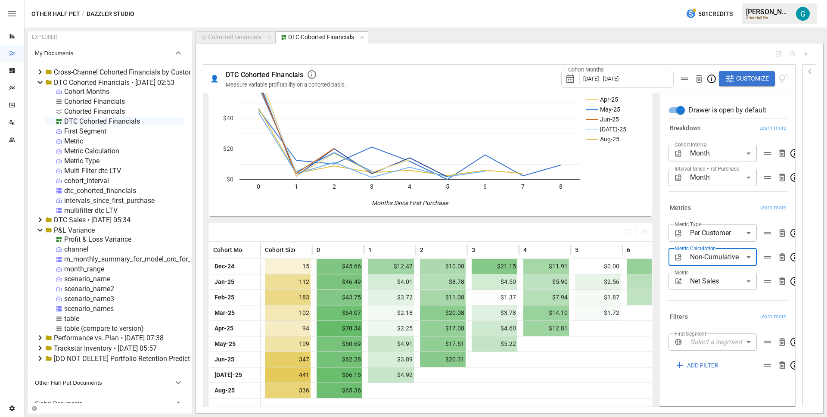
click at [720, 0] on body "Reports Dazzler Studio Dashboards Plans SmartModel ™ Data Sources Team Settings…" at bounding box center [413, 0] width 827 height 0
click at [714, 277] on span "Cumulative" at bounding box center [712, 278] width 74 height 10
type input "**********"
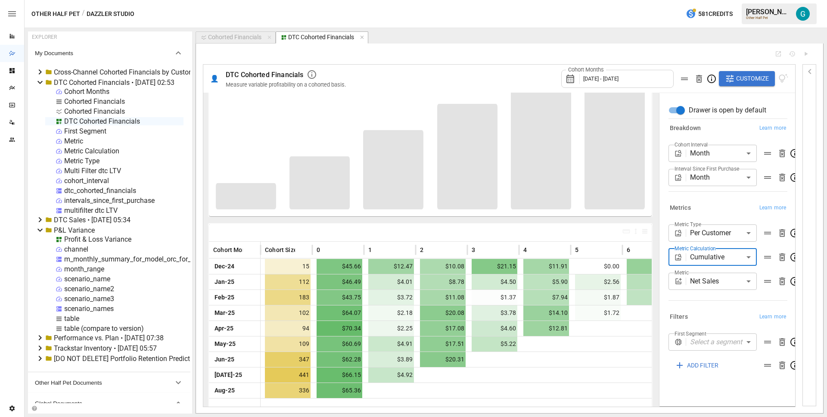
scroll to position [54, 0]
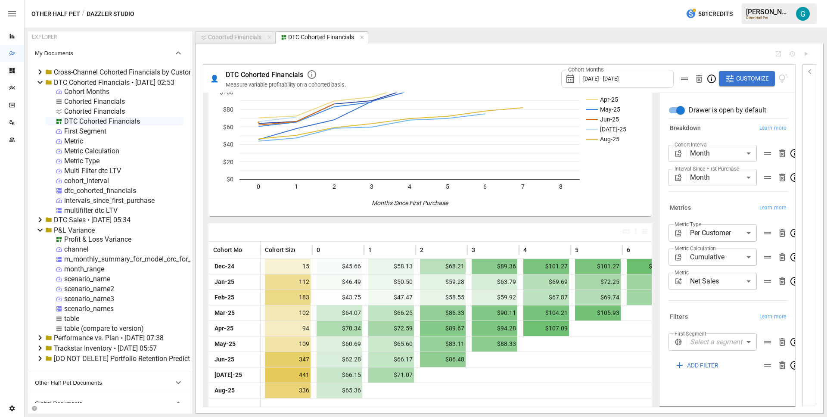
click at [685, 199] on div "Metrics Learn more" at bounding box center [726, 207] width 122 height 16
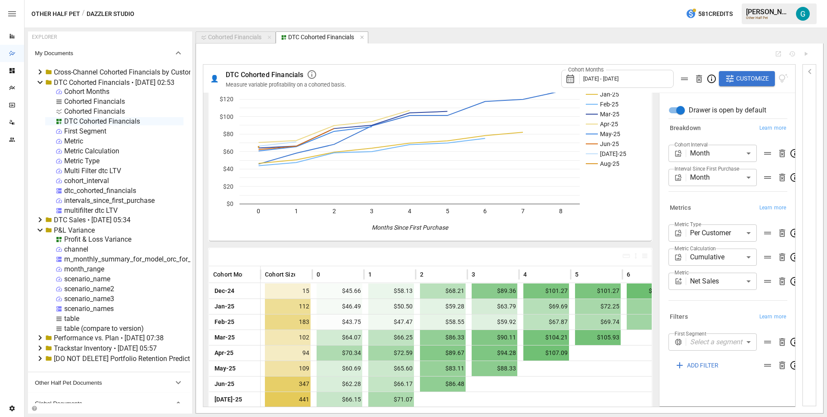
scroll to position [0, 0]
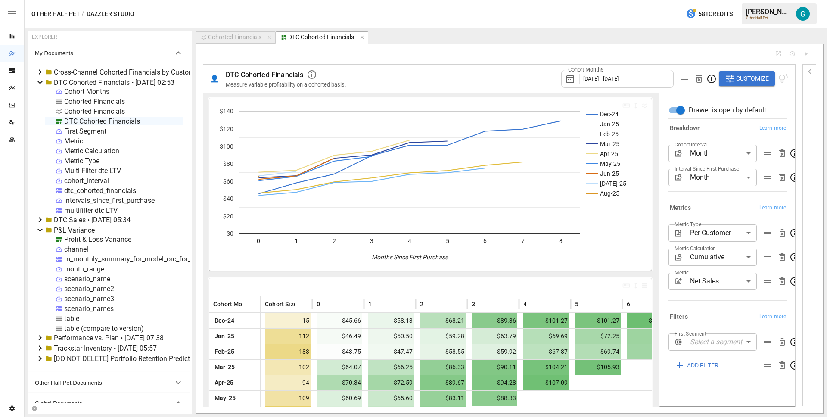
click at [95, 124] on div "DTC Cohorted Financials" at bounding box center [102, 121] width 76 height 8
click at [158, 188] on li "Publish Globally" at bounding box center [153, 186] width 97 height 17
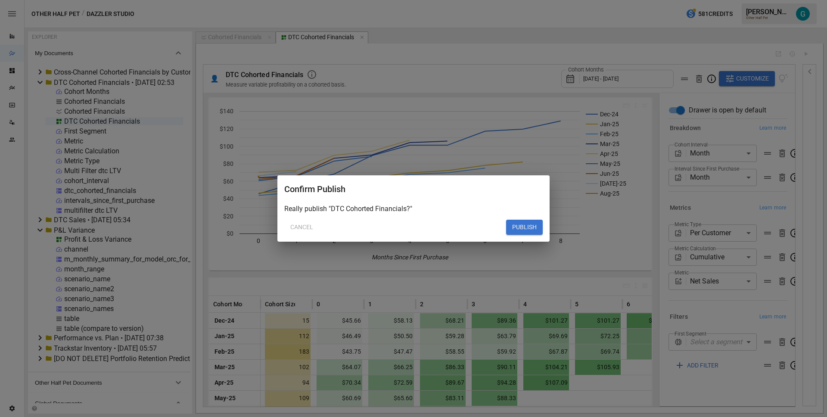
click at [524, 229] on button "PUBLISH" at bounding box center [524, 228] width 37 height 16
click at [534, 228] on button "PUBLISH" at bounding box center [524, 228] width 37 height 16
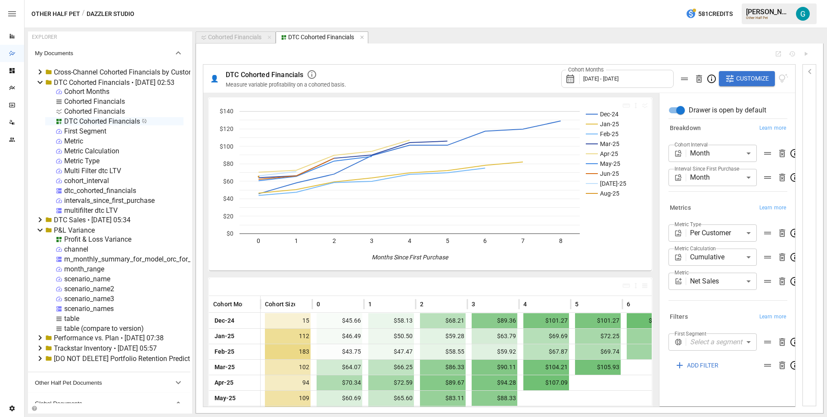
click at [262, 9] on div "Other Half Pet / Dazzler Studio 581 Credits [PERSON_NAME] Other Half Pet" at bounding box center [426, 14] width 802 height 28
click at [40, 226] on icon at bounding box center [40, 230] width 10 height 10
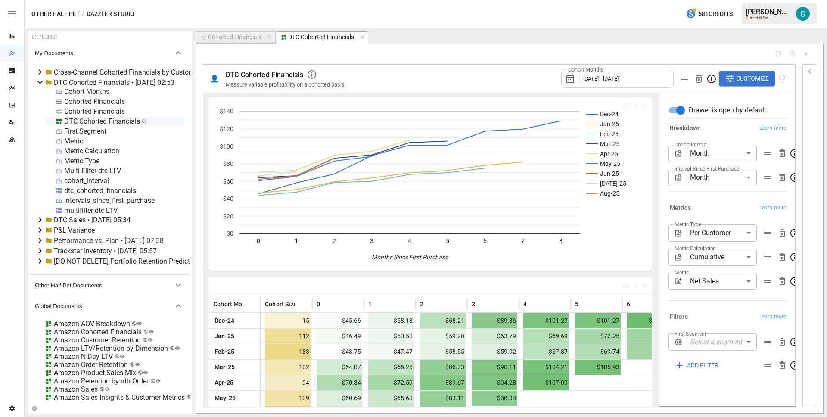
scroll to position [87, 0]
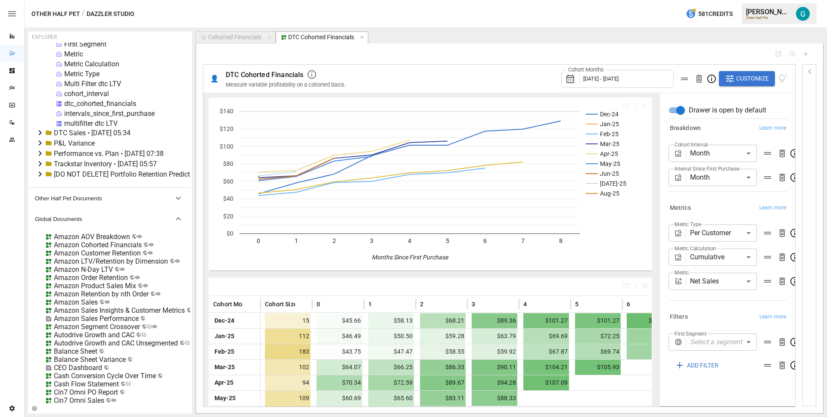
click at [96, 245] on div "Amazon Cohorted Financials" at bounding box center [98, 245] width 88 height 8
click at [125, 290] on li "Edit" at bounding box center [131, 292] width 59 height 17
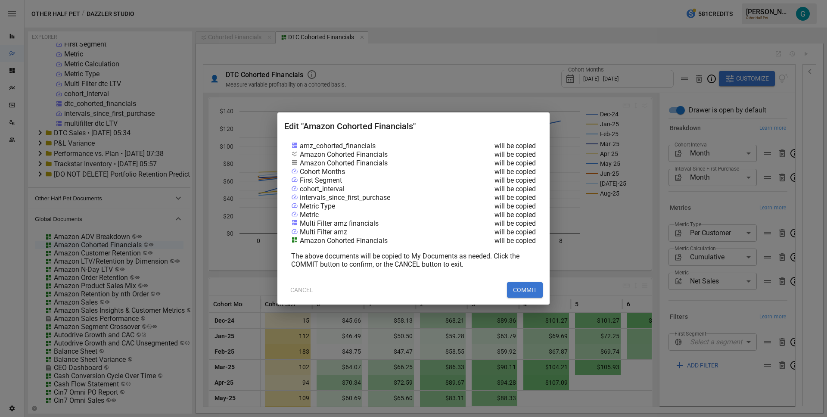
click at [517, 291] on button "COMMIT" at bounding box center [525, 290] width 36 height 16
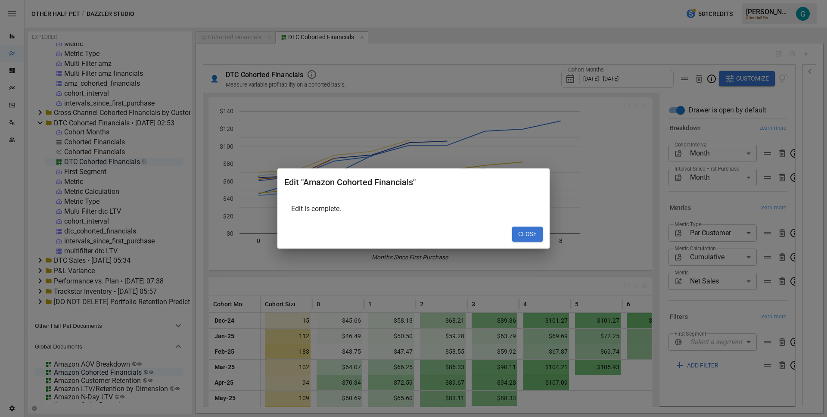
click at [540, 236] on button "CLOSE" at bounding box center [527, 234] width 31 height 16
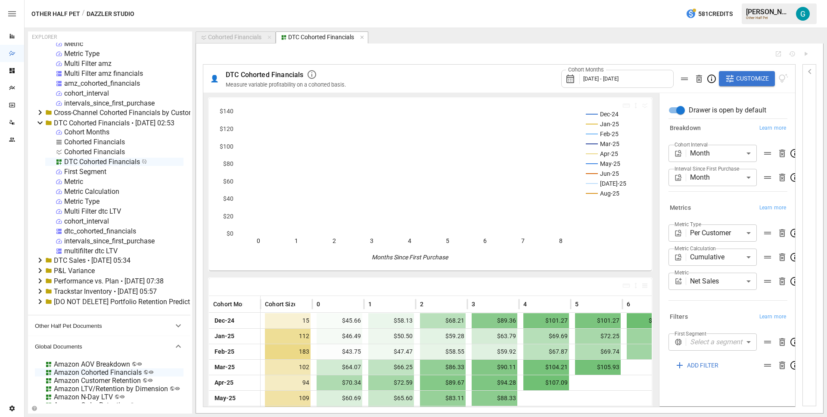
scroll to position [0, 0]
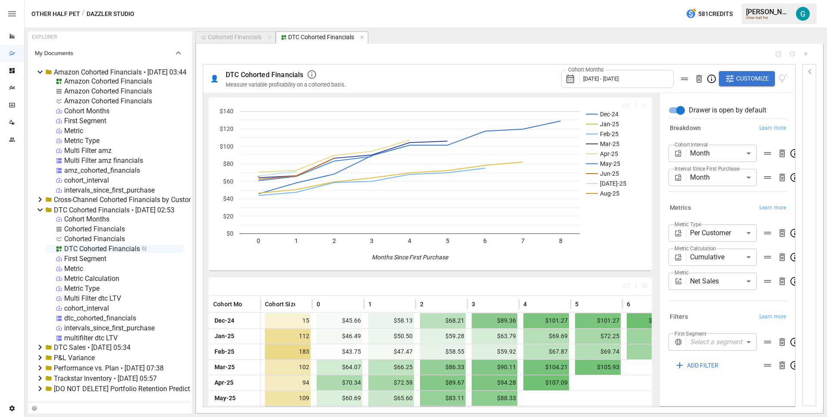
click at [109, 80] on div "Amazon Cohorted Financials" at bounding box center [108, 81] width 88 height 8
click at [110, 79] on div "Amazon Cohorted Financials" at bounding box center [108, 81] width 88 height 8
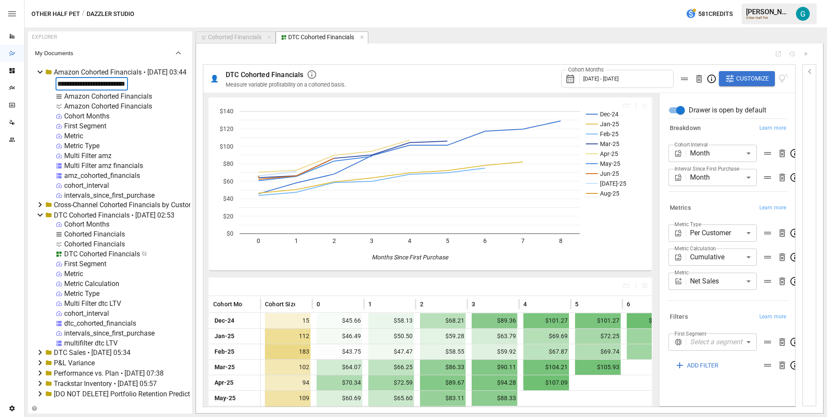
scroll to position [0, 16]
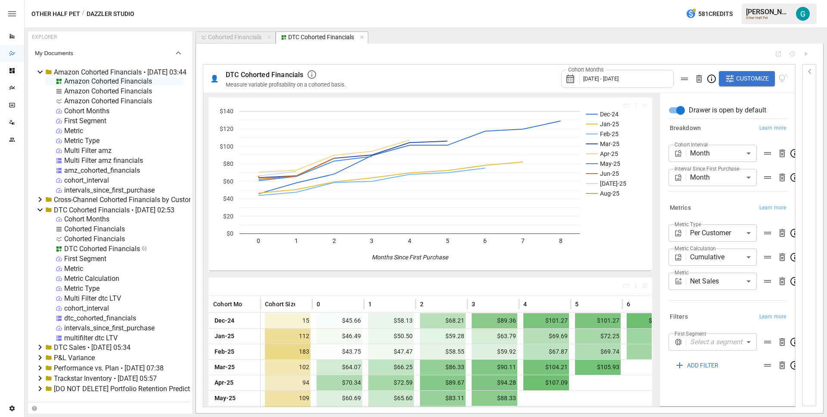
click at [149, 81] on div "Amazon Cohorted Financials" at bounding box center [114, 81] width 138 height 8
click at [131, 82] on div "Amazon Cohorted Financials" at bounding box center [108, 81] width 88 height 8
click at [131, 82] on div "Amazon Cohorted Financials" at bounding box center [114, 81] width 138 height 8
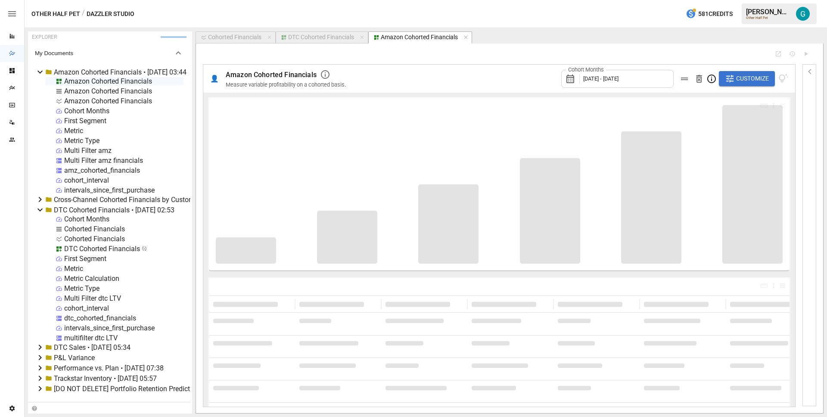
click at [741, 79] on span "Customize" at bounding box center [752, 78] width 33 height 11
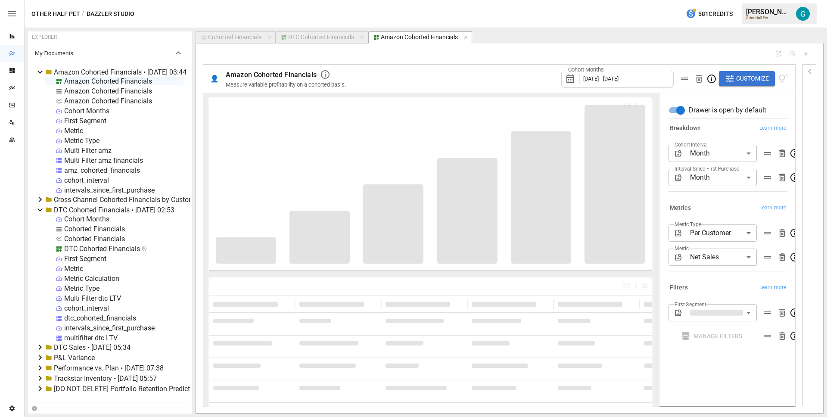
click at [734, 0] on body "Reports Dazzler Studio Dashboards Plans SmartModel ™ Data Sources Team Settings…" at bounding box center [413, 0] width 827 height 0
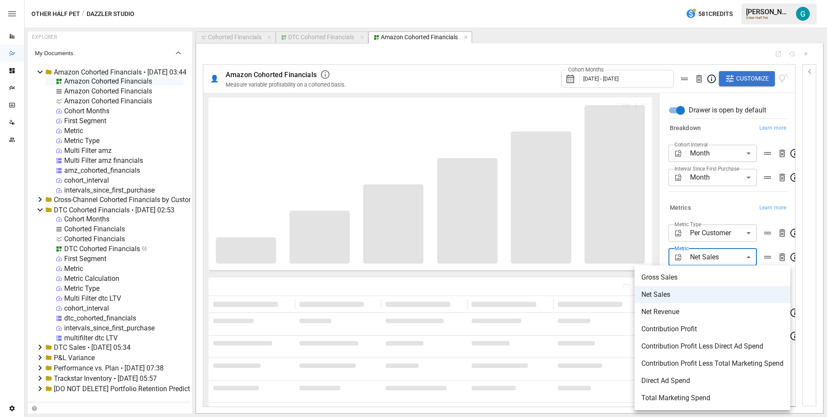
click at [733, 208] on div at bounding box center [413, 208] width 827 height 417
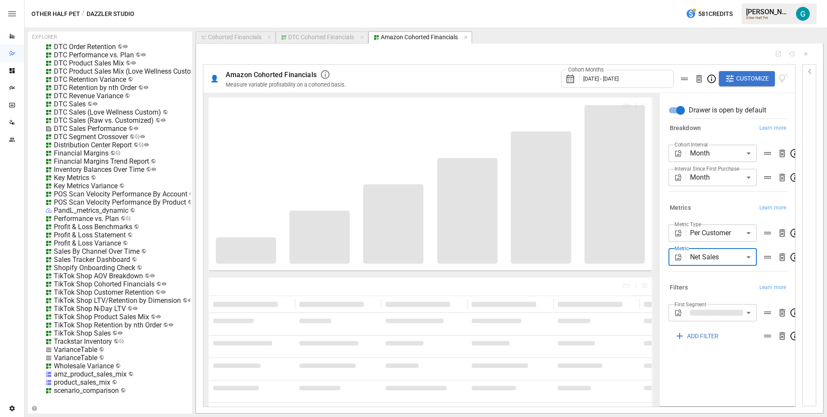
scroll to position [675, 0]
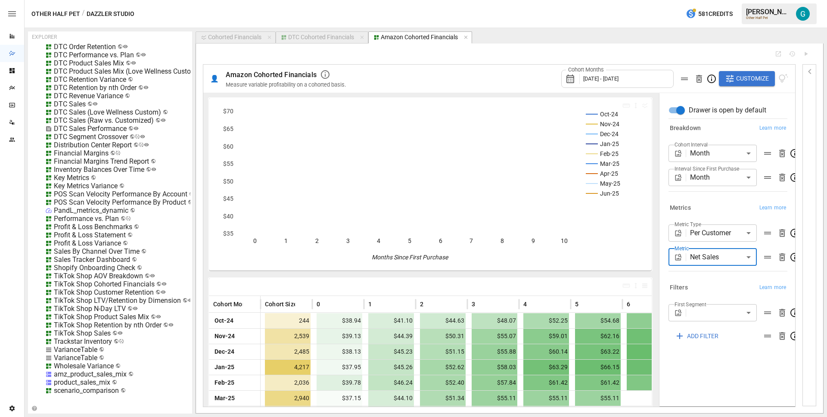
click at [89, 280] on div "TikTok Shop Cohorted Financials" at bounding box center [104, 284] width 101 height 8
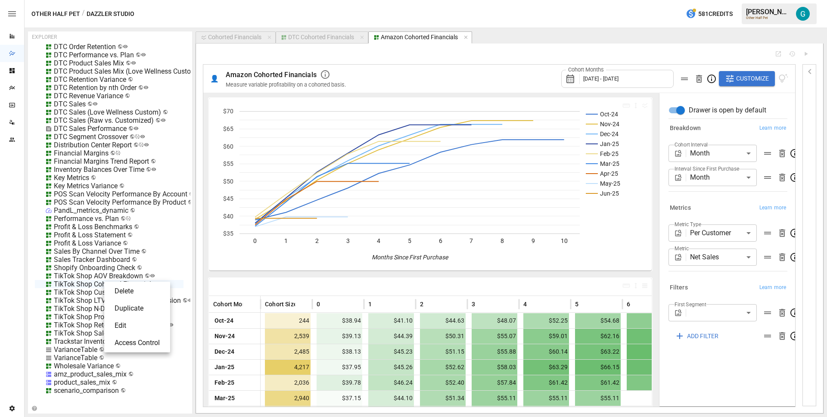
click at [137, 329] on li "Edit" at bounding box center [137, 325] width 59 height 17
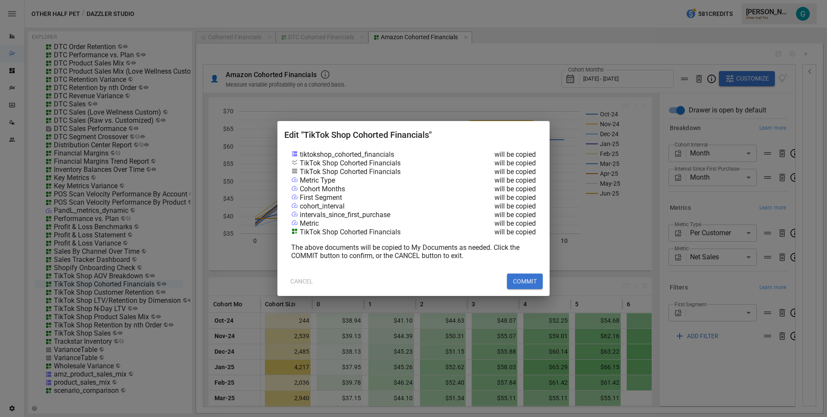
click at [519, 280] on button "COMMIT" at bounding box center [525, 281] width 36 height 16
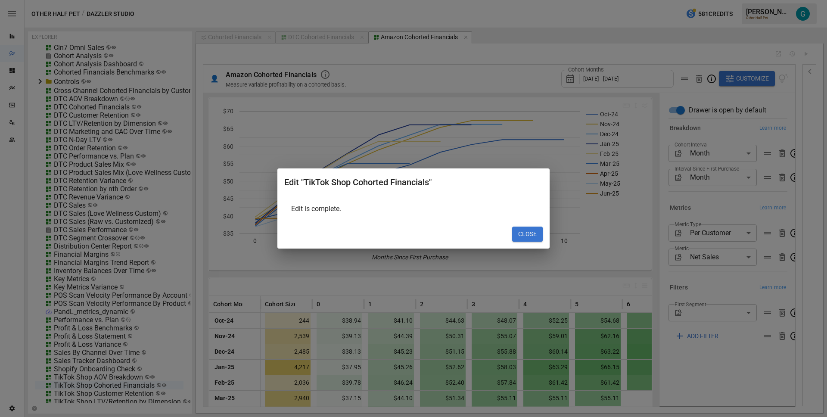
click at [537, 235] on button "CLOSE" at bounding box center [527, 234] width 31 height 16
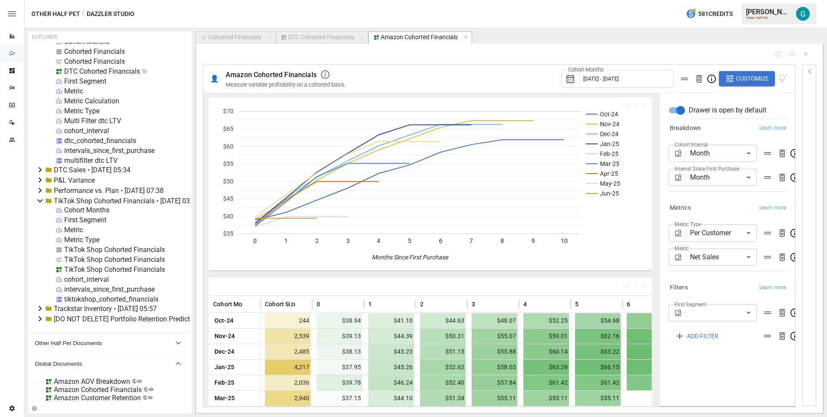
scroll to position [0, 0]
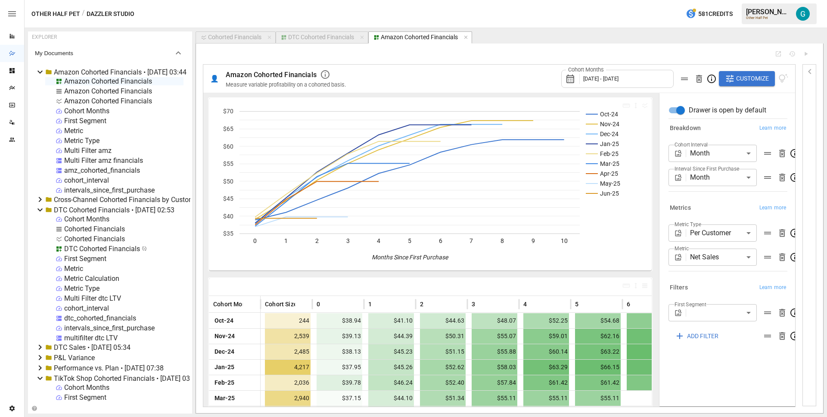
click at [96, 92] on div "Amazon Cohorted Financials" at bounding box center [108, 91] width 88 height 8
select select "**********"
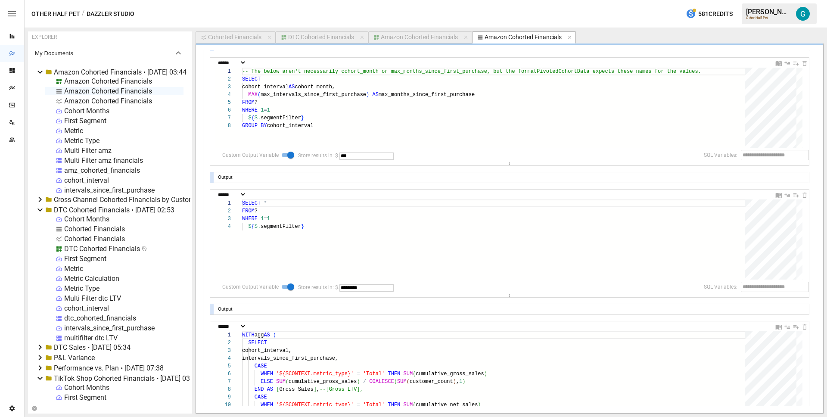
scroll to position [286, 0]
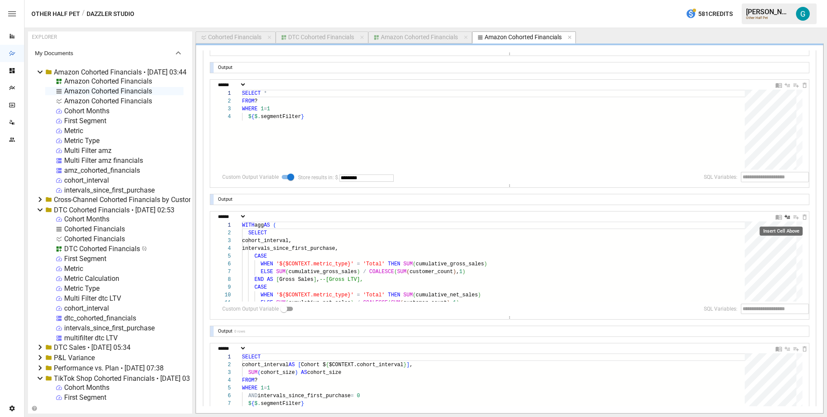
click at [784, 217] on icon "Insert Cell Above" at bounding box center [787, 217] width 7 height 7
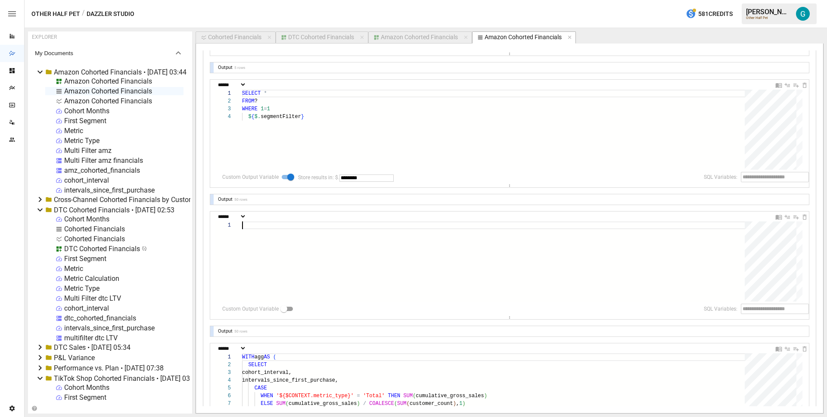
click at [355, 237] on div at bounding box center [496, 261] width 509 height 80
type textarea "**********"
click at [246, 214] on select "**********" at bounding box center [231, 217] width 30 height 6
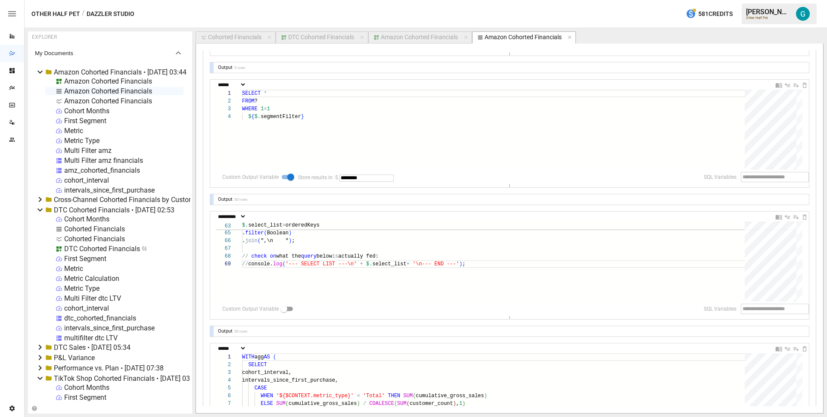
select select "**********"
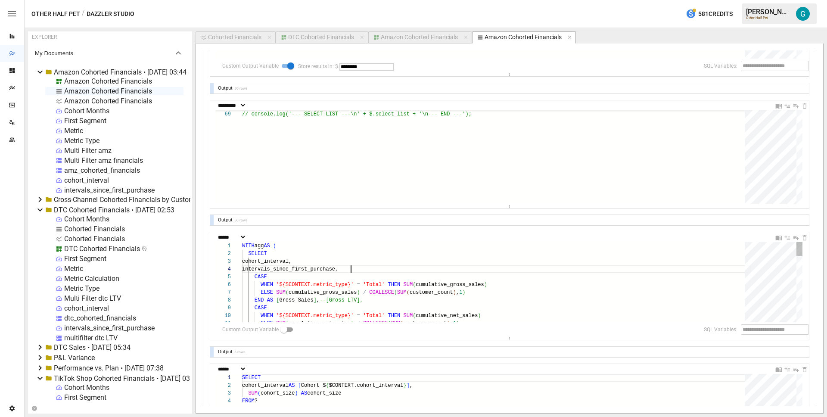
scroll to position [23, 109]
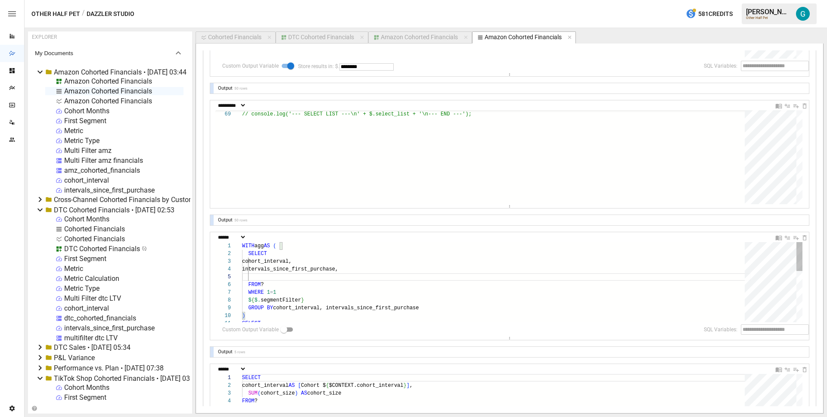
type textarea "**********"
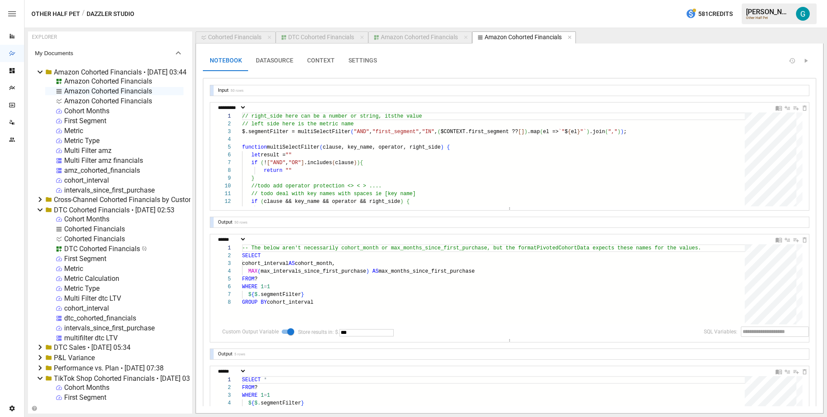
click at [330, 61] on button "CONTEXT" at bounding box center [320, 60] width 41 height 21
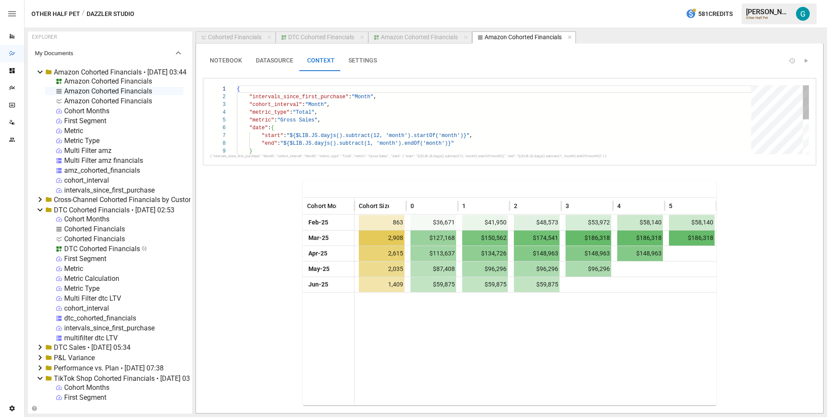
click at [366, 118] on div "{ "intervals_since_first_purchase" : "Month" , "cohort_interval" : "Month" , "m…" at bounding box center [497, 154] width 520 height 139
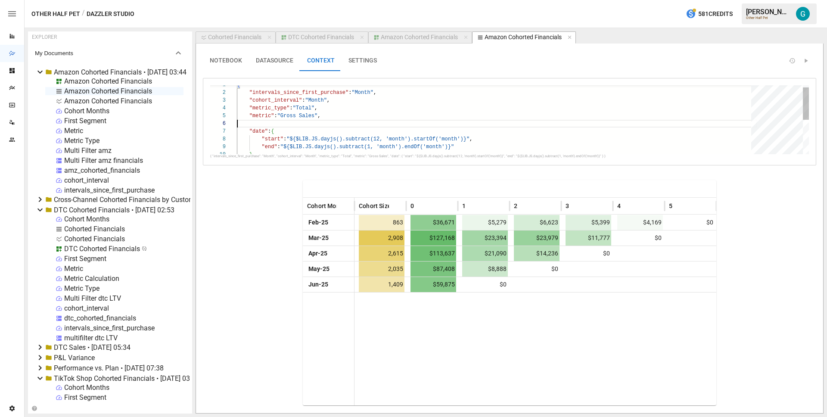
scroll to position [31, 87]
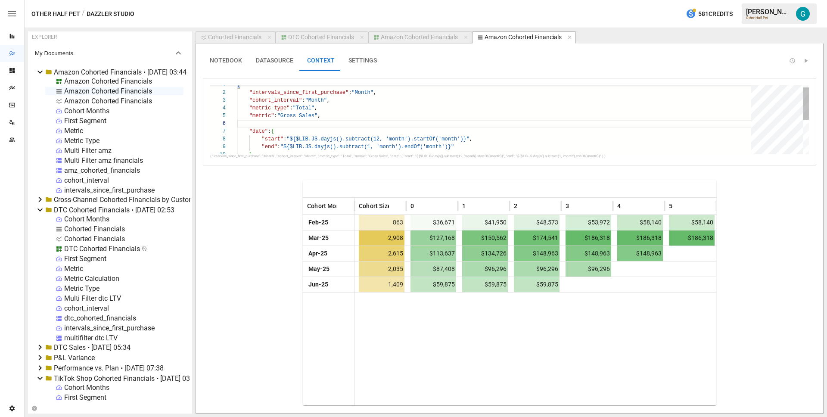
type textarea "**********"
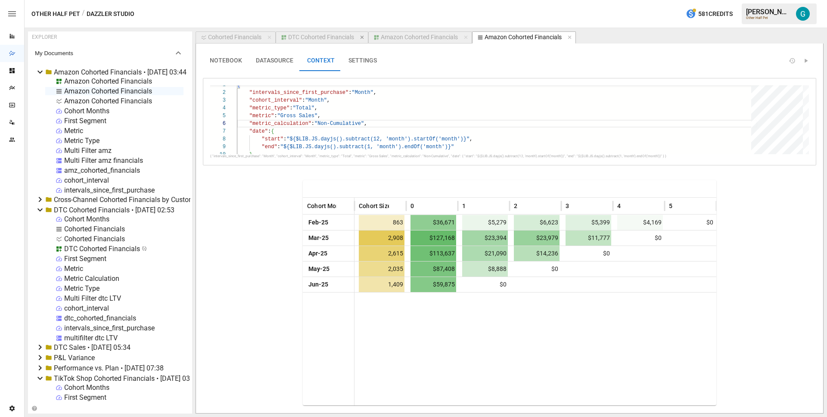
click at [362, 37] on icon "button" at bounding box center [361, 37] width 3 height 3
click at [335, 43] on button "Amazon Cohorted Financials" at bounding box center [328, 37] width 104 height 12
